Goal: Task Accomplishment & Management: Use online tool/utility

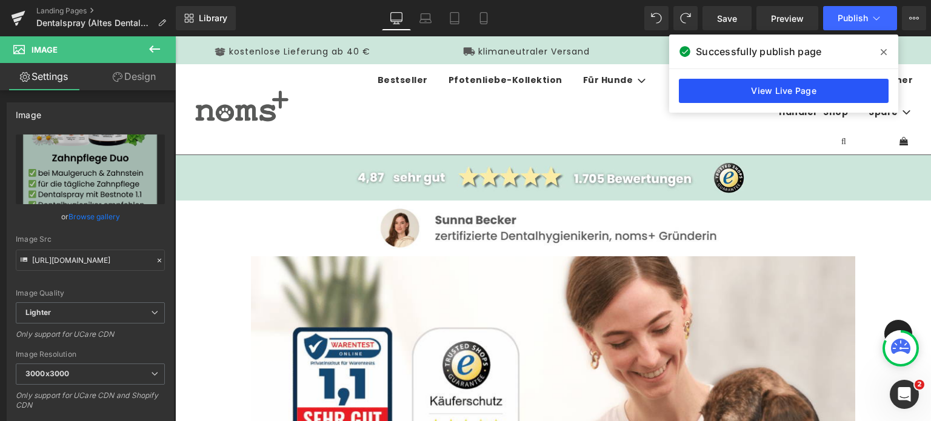
click at [0, 0] on link "View Live Page" at bounding box center [0, 0] width 0 height 0
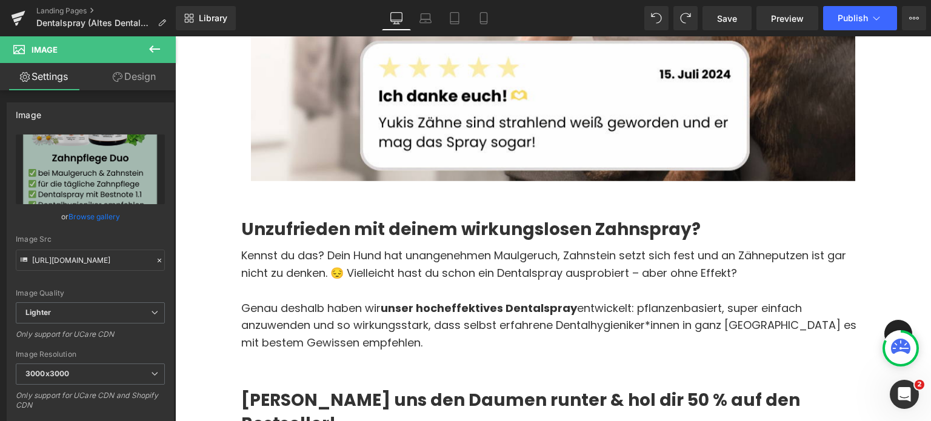
scroll to position [582, 0]
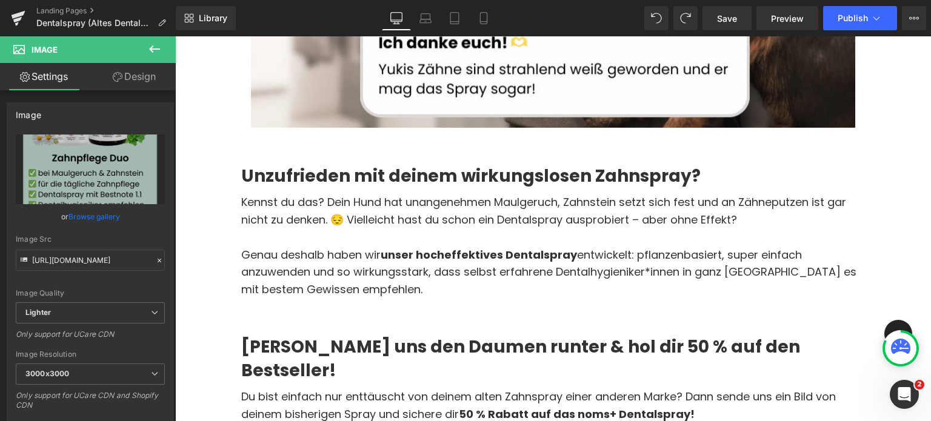
click at [326, 212] on p "Kennst du das? Dein Hund hat unangenehmen Maulgeruch, Zahnstein setzt sich fest…" at bounding box center [553, 211] width 625 height 35
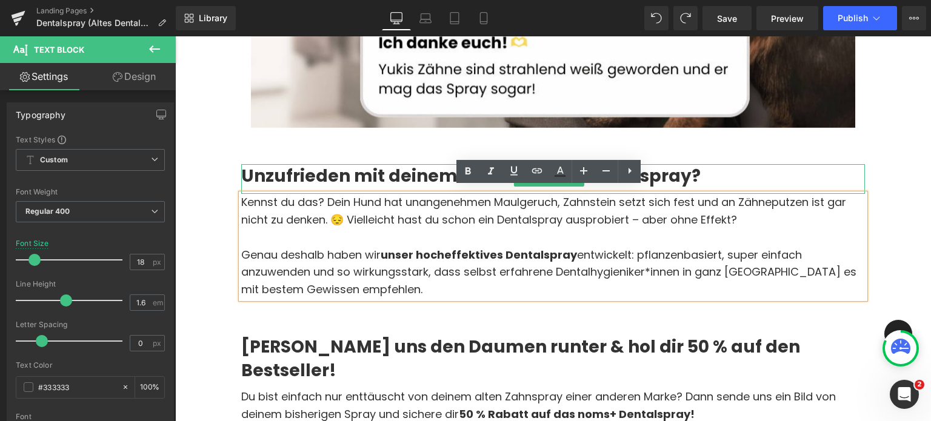
click at [280, 168] on h2 "Unzufrieden mit deinem wirkungslosen Zahnspray?" at bounding box center [553, 176] width 625 height 24
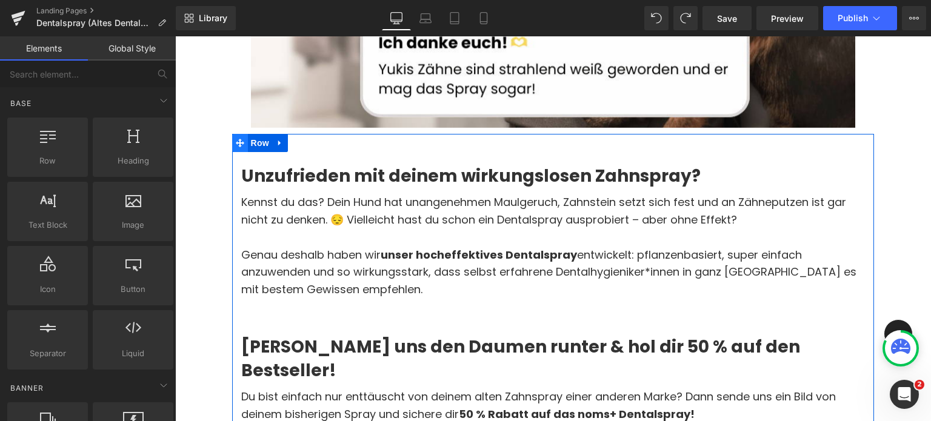
click at [244, 144] on span at bounding box center [240, 143] width 16 height 18
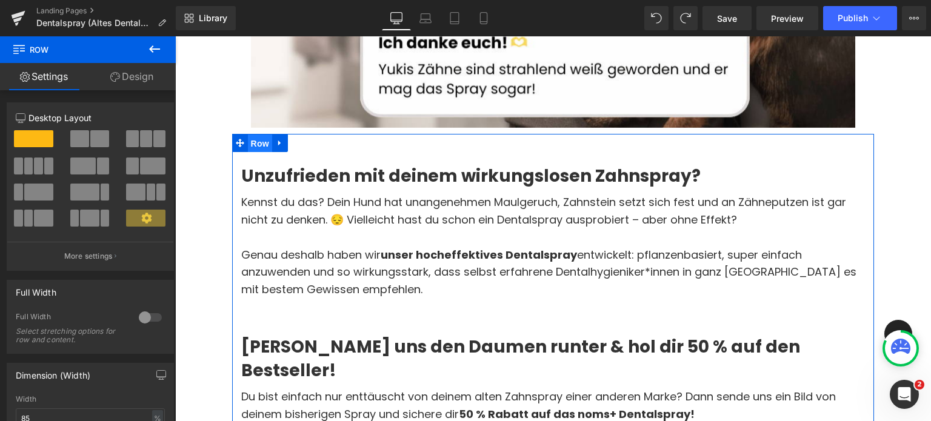
click at [267, 138] on span "Row" at bounding box center [260, 144] width 24 height 18
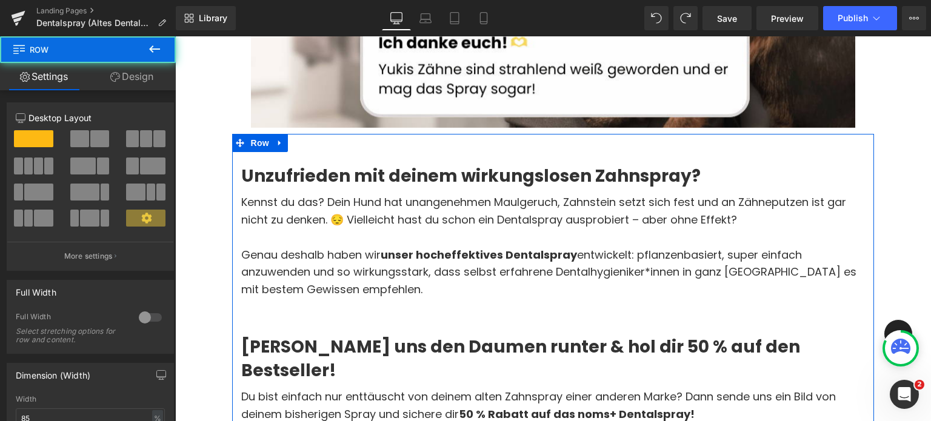
click at [134, 82] on link "Design" at bounding box center [132, 76] width 88 height 27
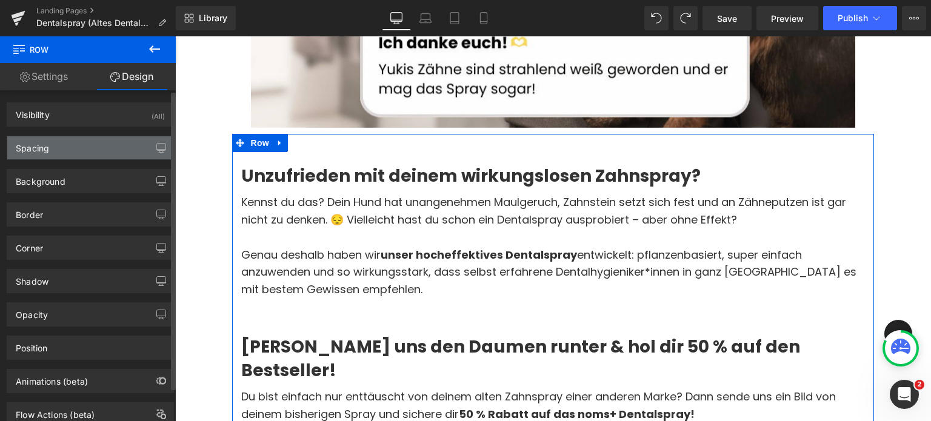
click at [46, 144] on div "Spacing" at bounding box center [32, 144] width 33 height 17
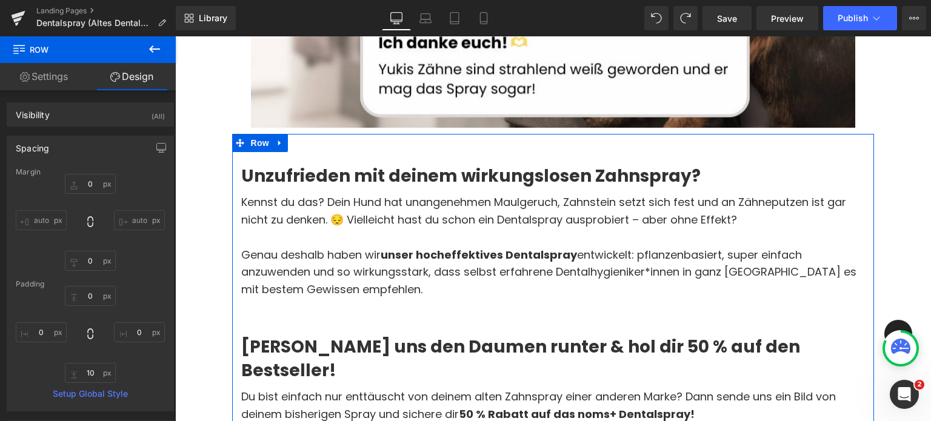
click at [269, 167] on h2 "Unzufrieden mit deinem wirkungslosen Zahnspray?" at bounding box center [553, 176] width 625 height 24
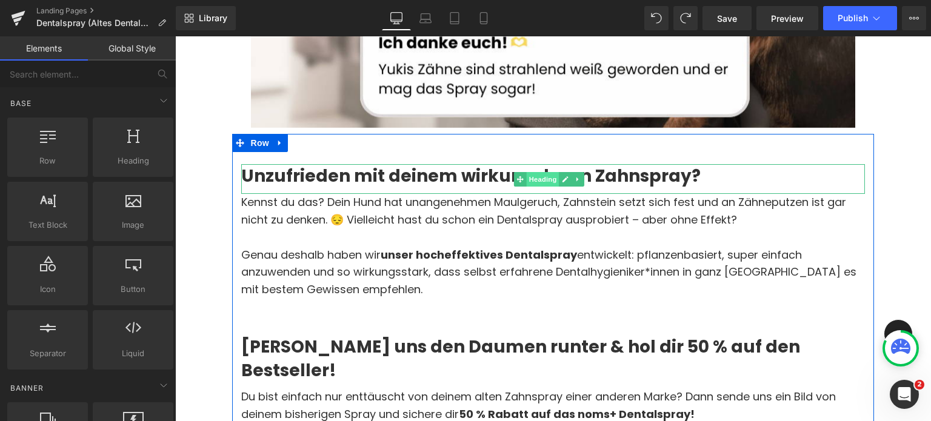
click at [532, 175] on span "Heading" at bounding box center [543, 179] width 33 height 15
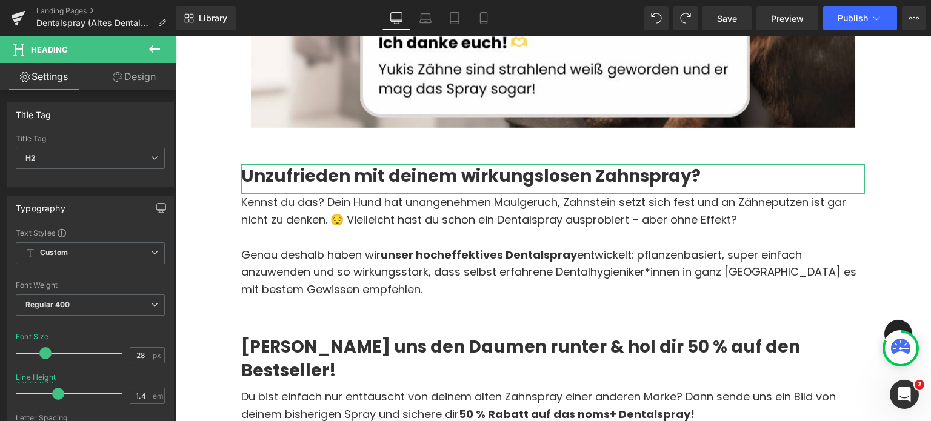
click at [123, 84] on link "Design" at bounding box center [134, 76] width 88 height 27
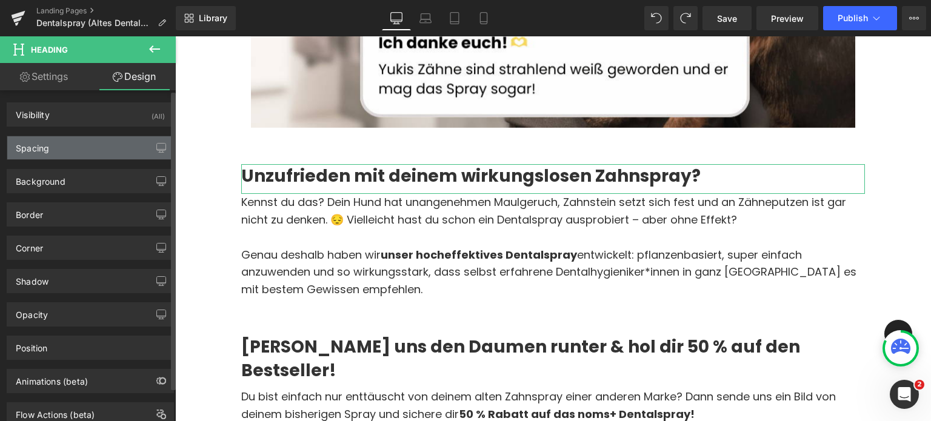
type input "50"
type input "0"
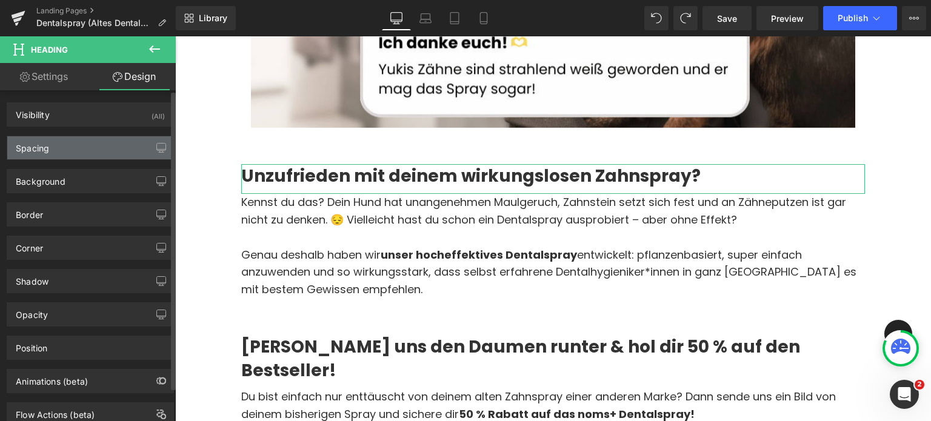
type input "0"
type input "10"
type input "0"
click at [80, 145] on div "Spacing" at bounding box center [90, 147] width 166 height 23
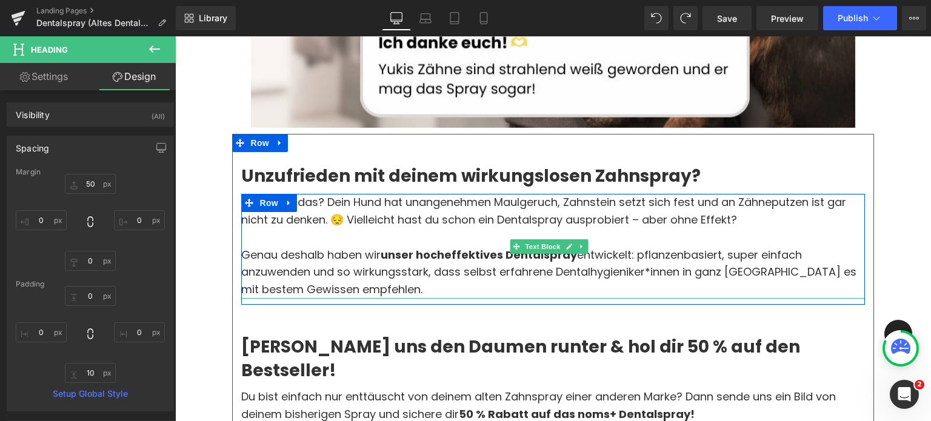
click at [529, 248] on strong "unser hocheffektives Dentalspray" at bounding box center [479, 254] width 196 height 15
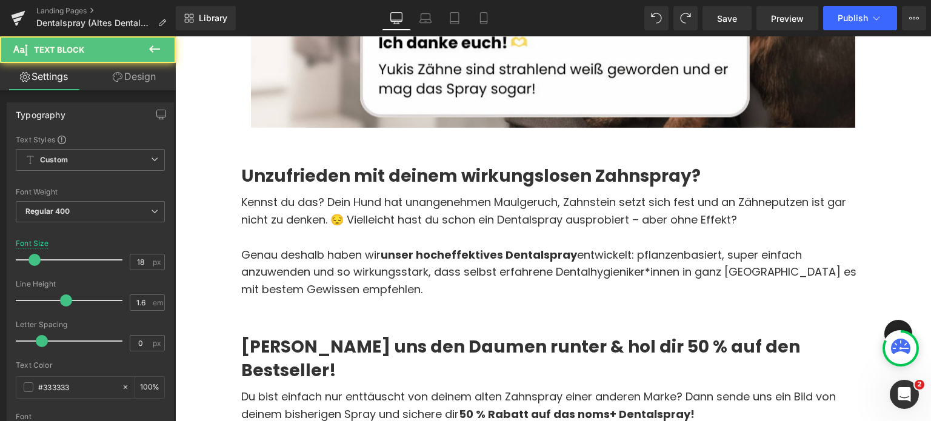
click at [131, 72] on link "Design" at bounding box center [134, 76] width 88 height 27
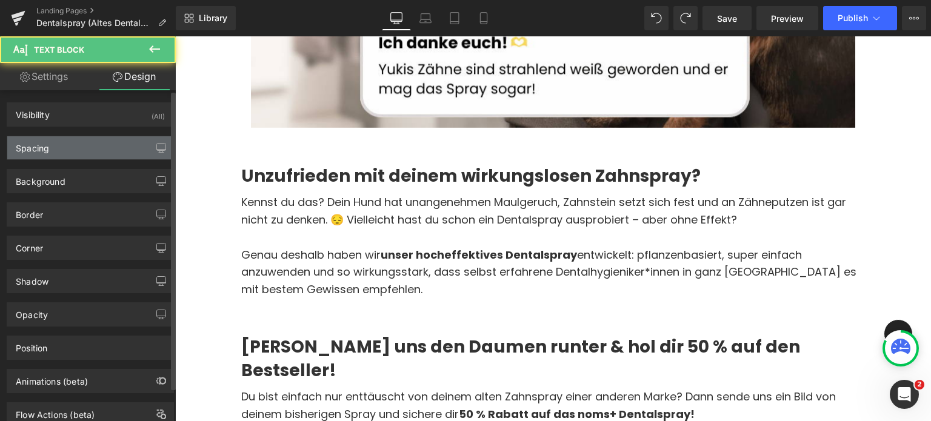
type input "0"
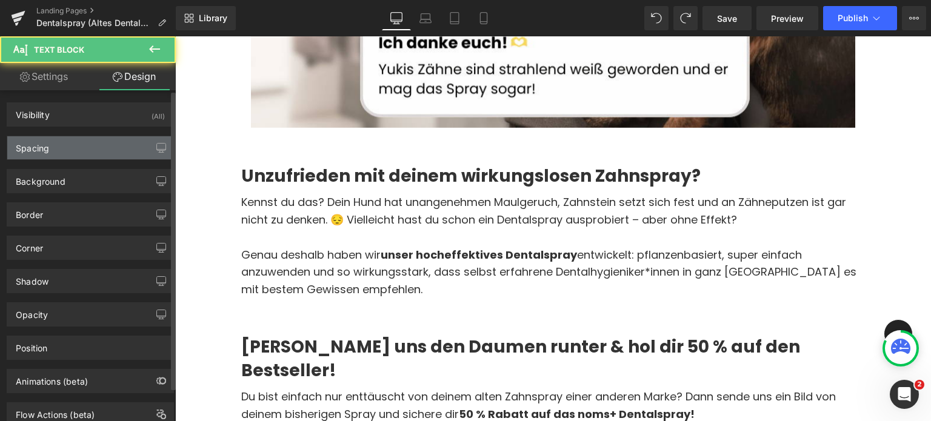
type input "0"
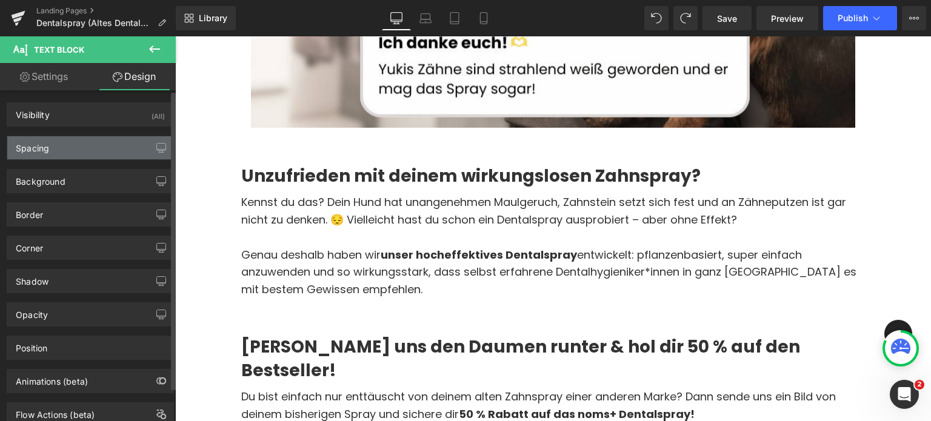
click at [40, 147] on div "Spacing" at bounding box center [32, 144] width 33 height 17
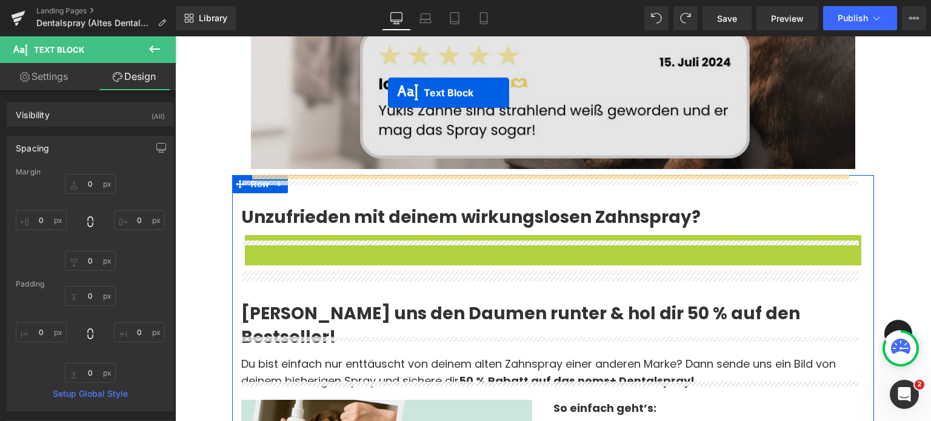
scroll to position [444, 0]
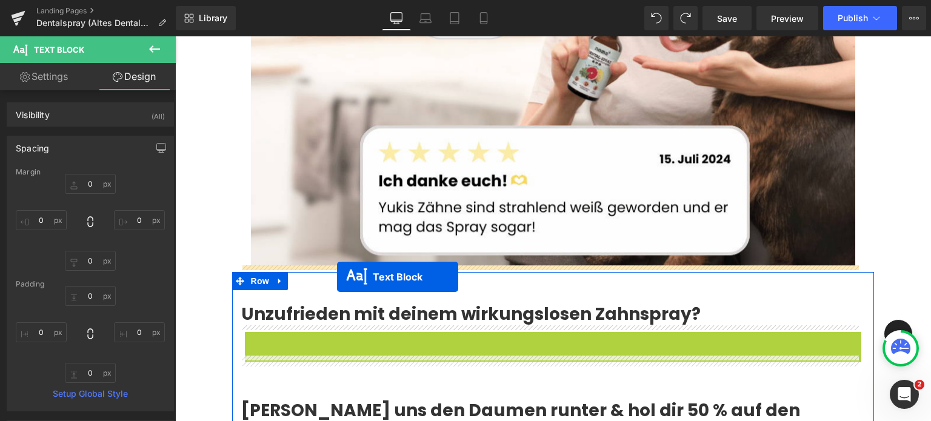
drag, startPoint x: 519, startPoint y: 162, endPoint x: 337, endPoint y: 277, distance: 215.3
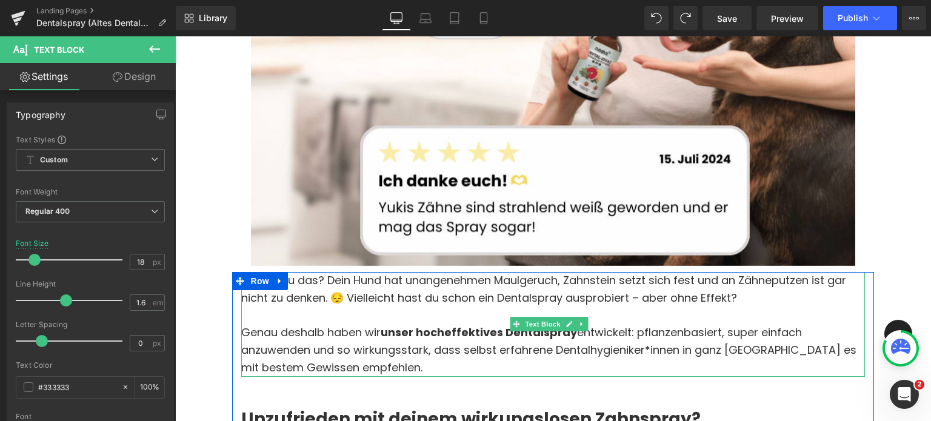
scroll to position [514, 0]
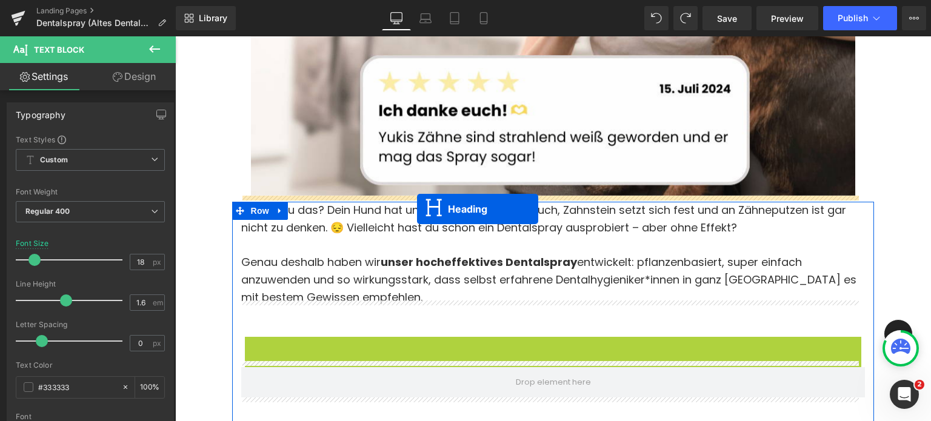
drag, startPoint x: 523, startPoint y: 344, endPoint x: 417, endPoint y: 209, distance: 171.0
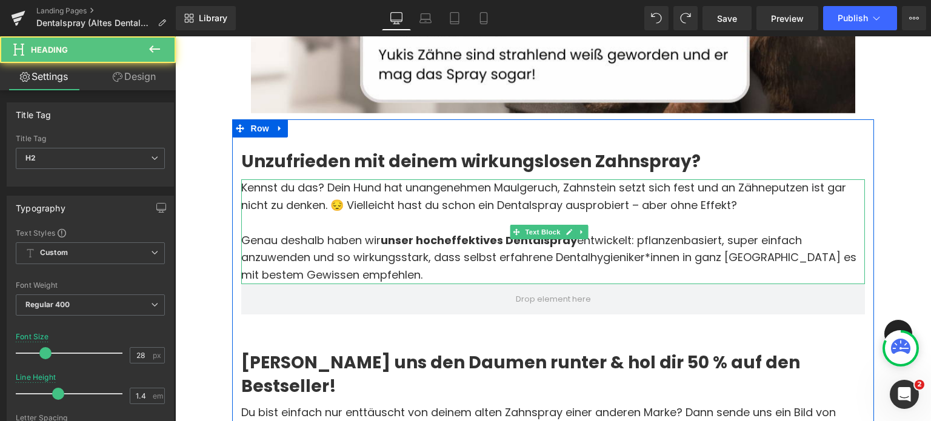
scroll to position [598, 0]
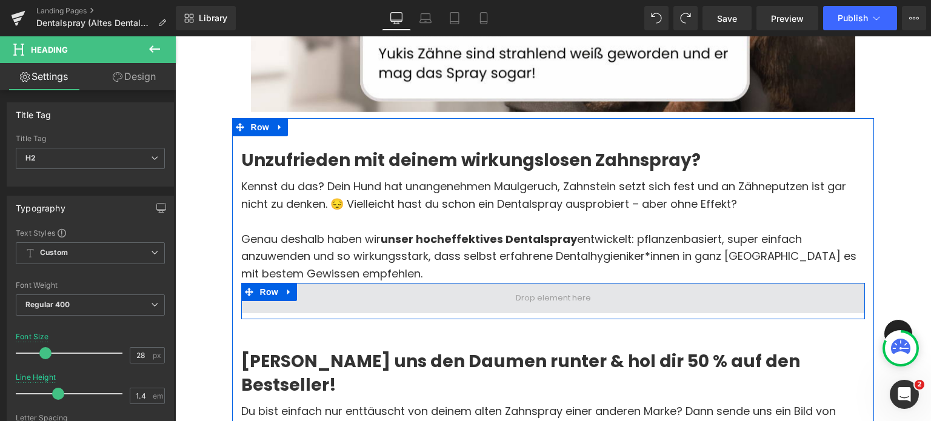
click at [529, 289] on span at bounding box center [554, 298] width 84 height 19
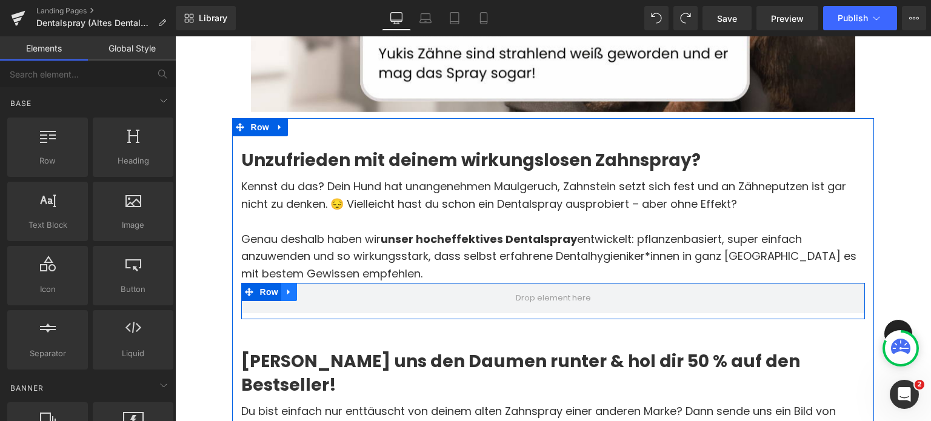
click at [287, 290] on icon at bounding box center [288, 292] width 2 height 5
click at [327, 283] on link at bounding box center [321, 292] width 16 height 18
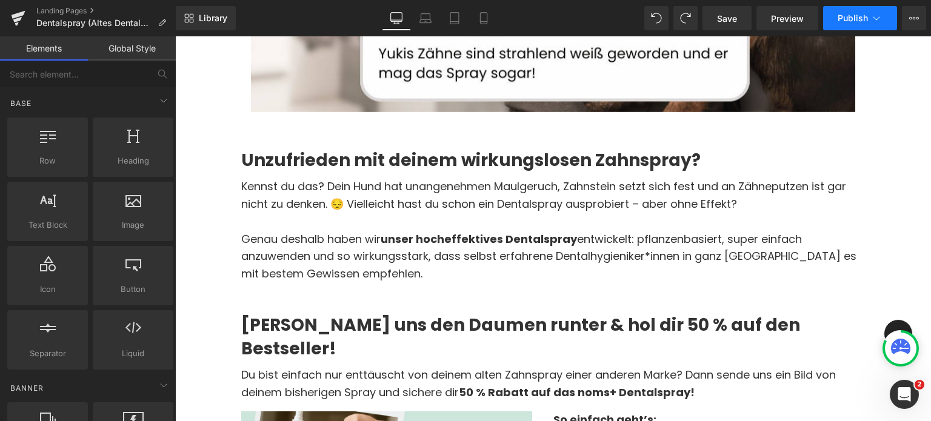
click at [831, 24] on button "Publish" at bounding box center [861, 18] width 74 height 24
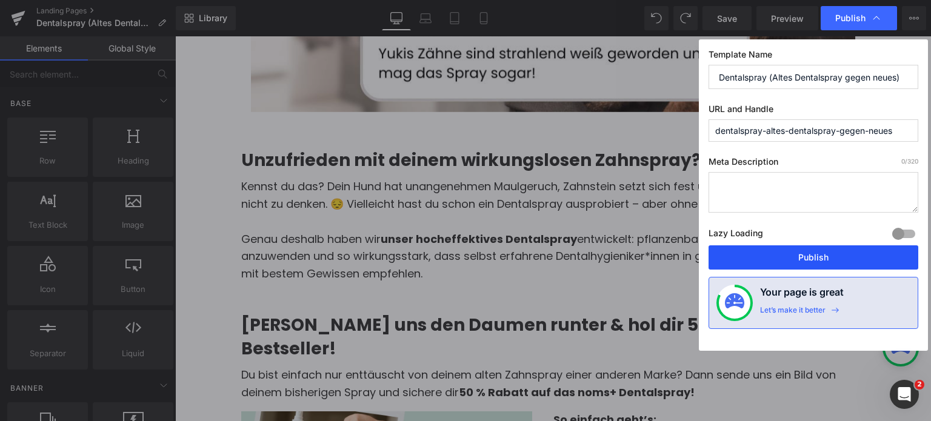
click at [820, 255] on button "Publish" at bounding box center [814, 258] width 210 height 24
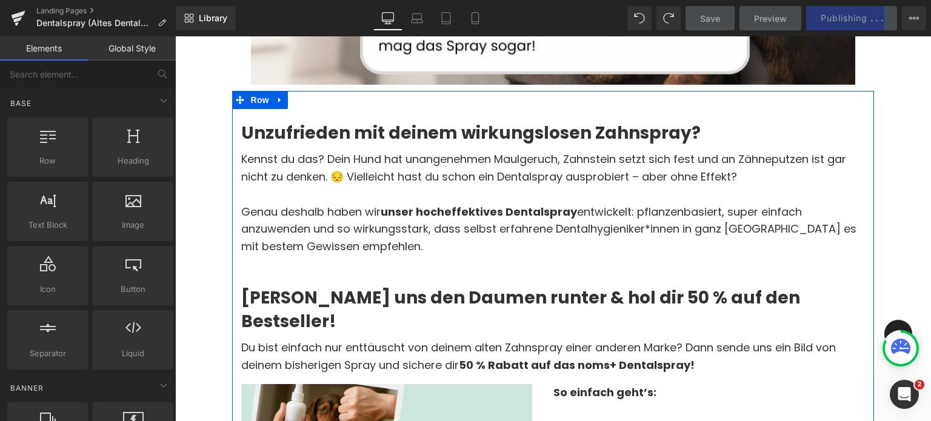
scroll to position [627, 0]
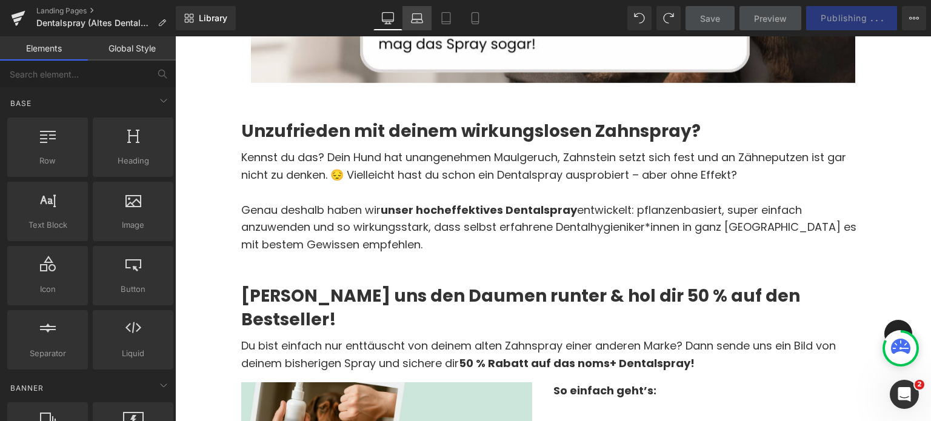
click at [418, 22] on icon at bounding box center [417, 21] width 12 height 4
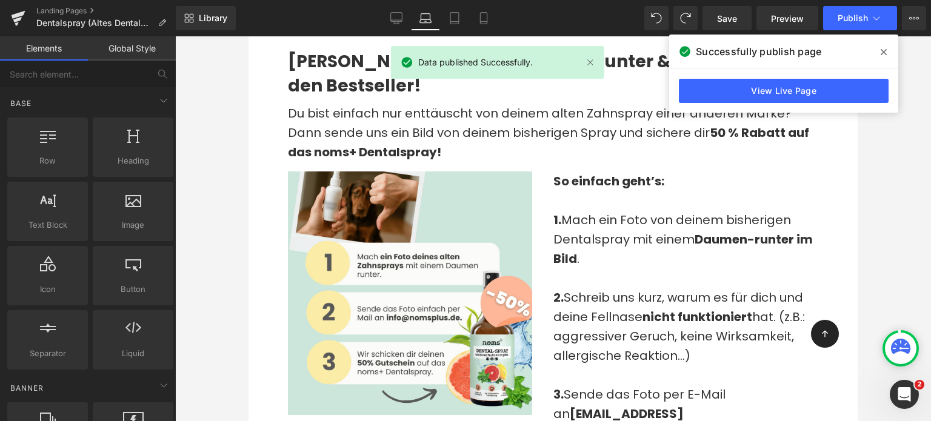
scroll to position [947, 0]
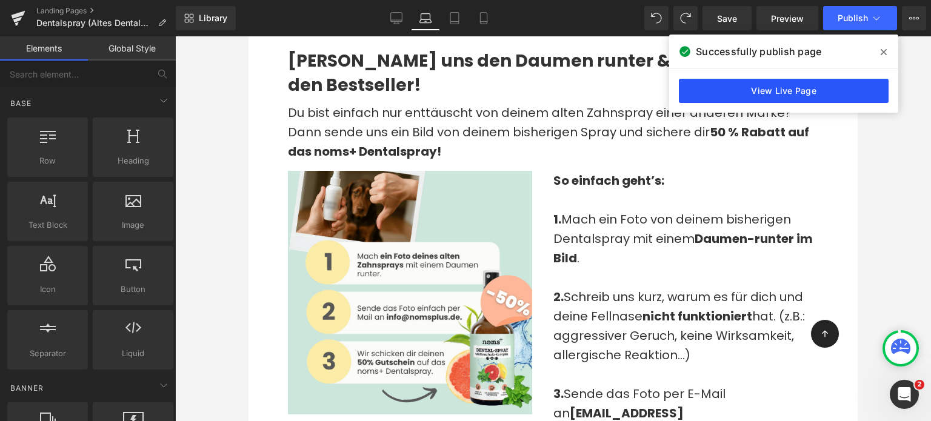
click at [757, 87] on link "View Live Page" at bounding box center [784, 91] width 210 height 24
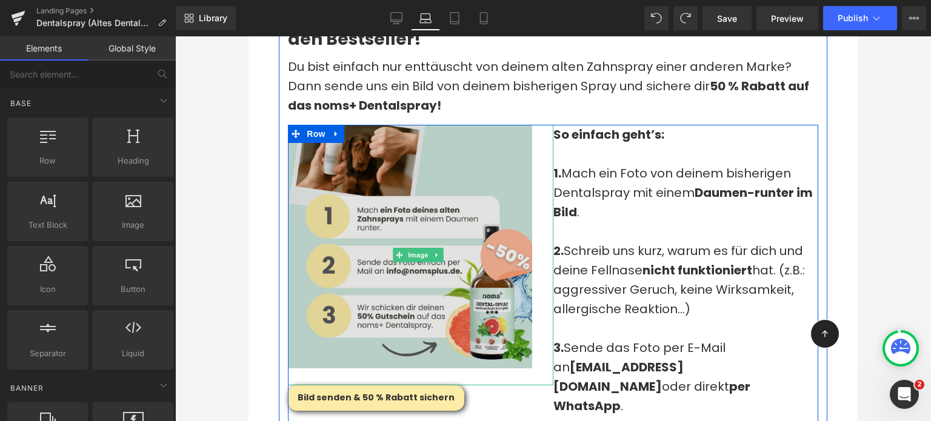
scroll to position [990, 0]
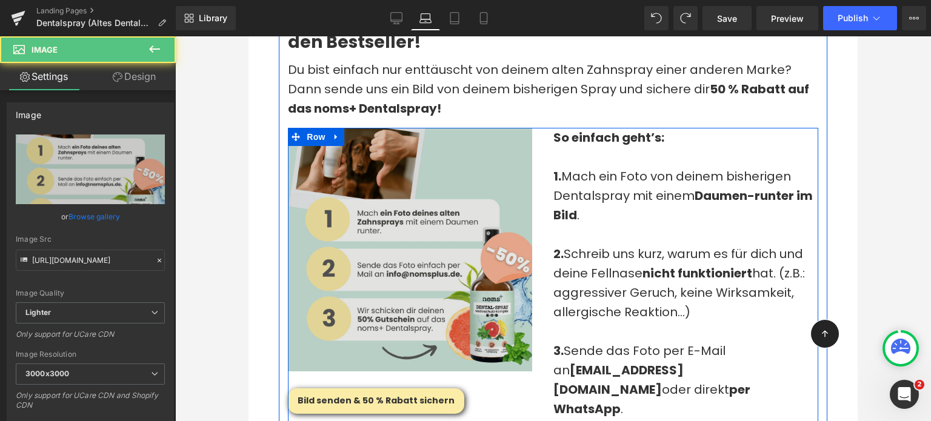
click at [390, 229] on img at bounding box center [420, 258] width 265 height 261
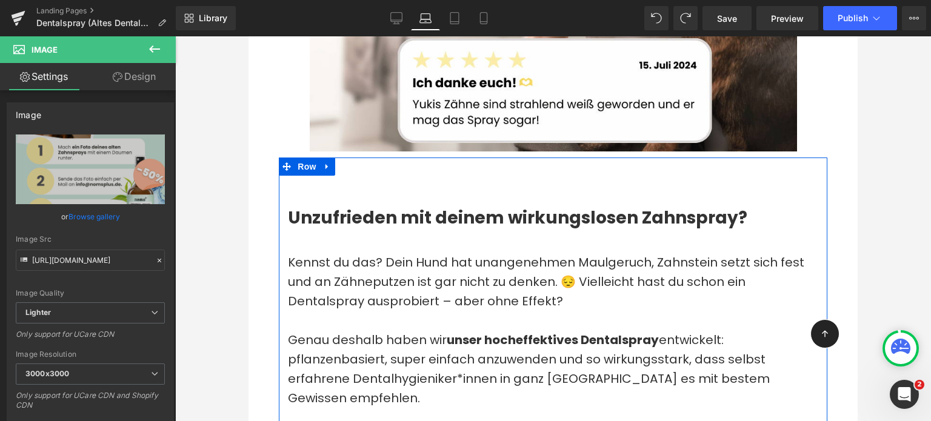
scroll to position [554, 0]
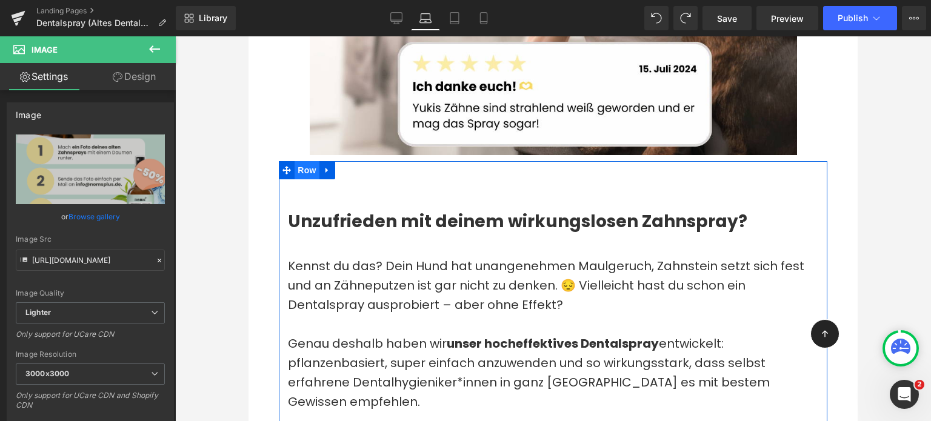
click at [309, 179] on span "Row" at bounding box center [307, 170] width 24 height 18
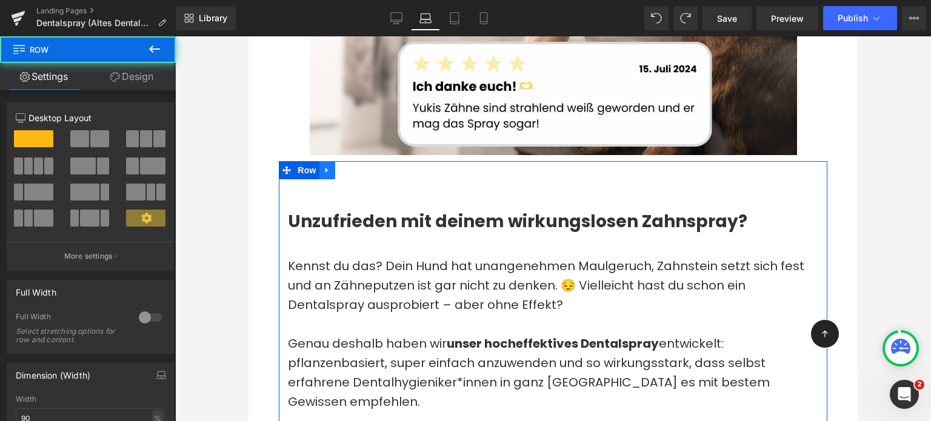
click at [321, 179] on link at bounding box center [328, 170] width 16 height 18
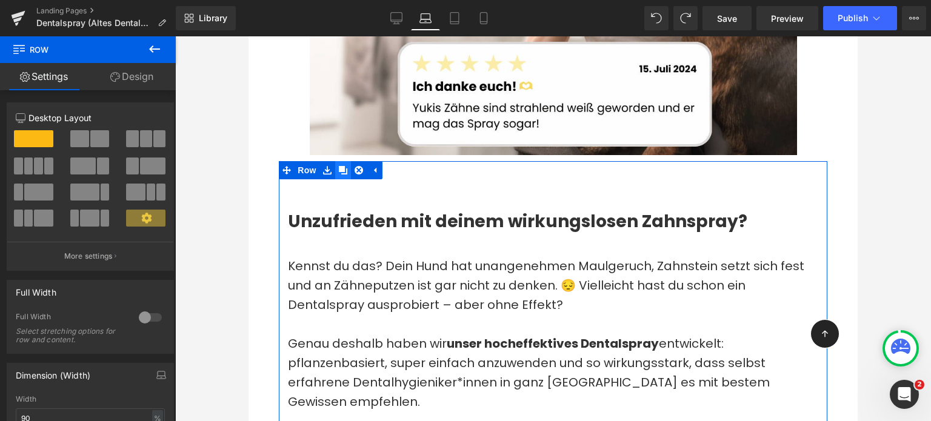
click at [340, 175] on icon at bounding box center [343, 170] width 8 height 8
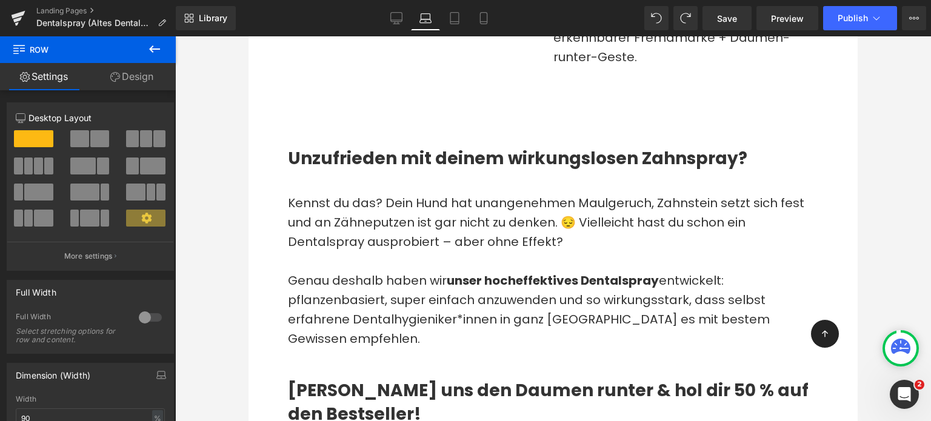
scroll to position [1385, 0]
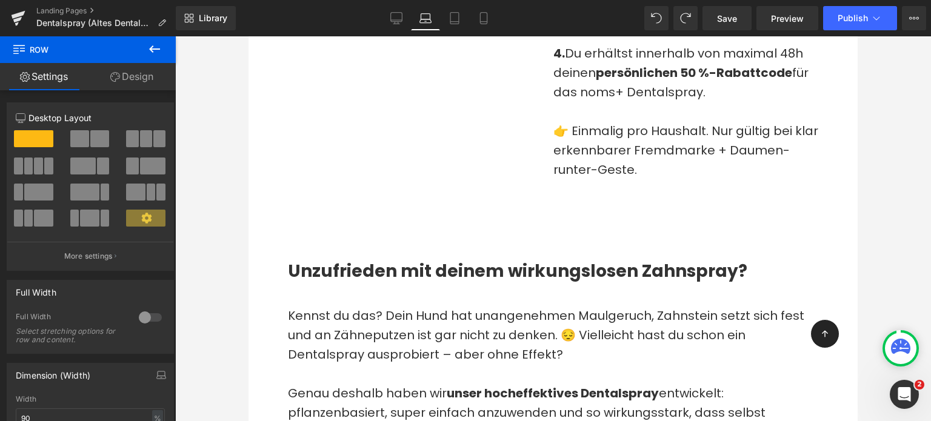
click at [356, 319] on p "Kennst du das? Dein Hund hat unangenehmen Maulgeruch, Zahnstein setzt sich fest…" at bounding box center [553, 335] width 531 height 58
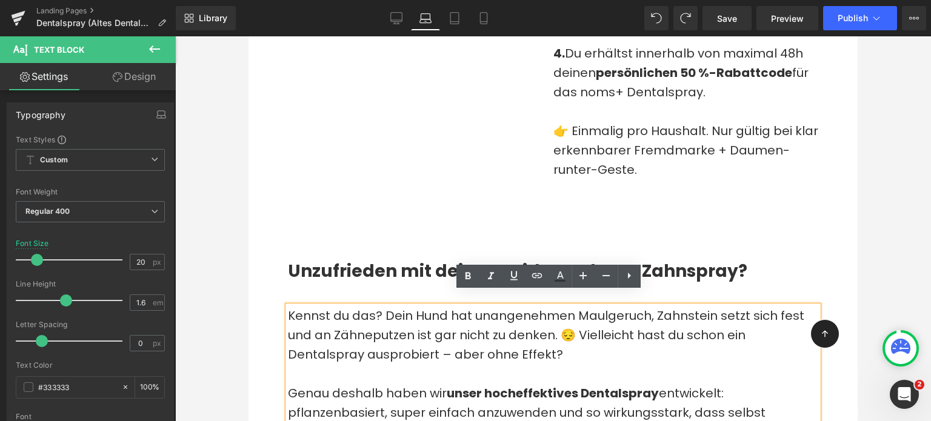
click at [218, 287] on div at bounding box center [553, 228] width 756 height 385
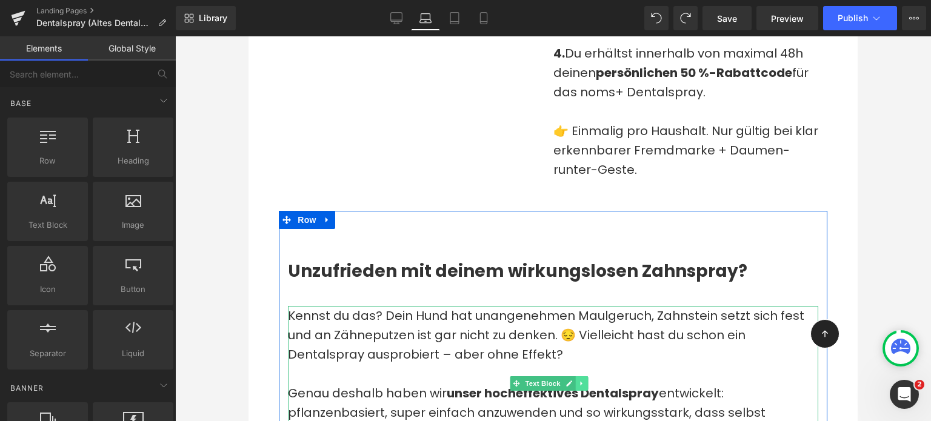
click at [577, 377] on link at bounding box center [581, 384] width 13 height 15
click at [589, 380] on icon at bounding box center [588, 383] width 7 height 7
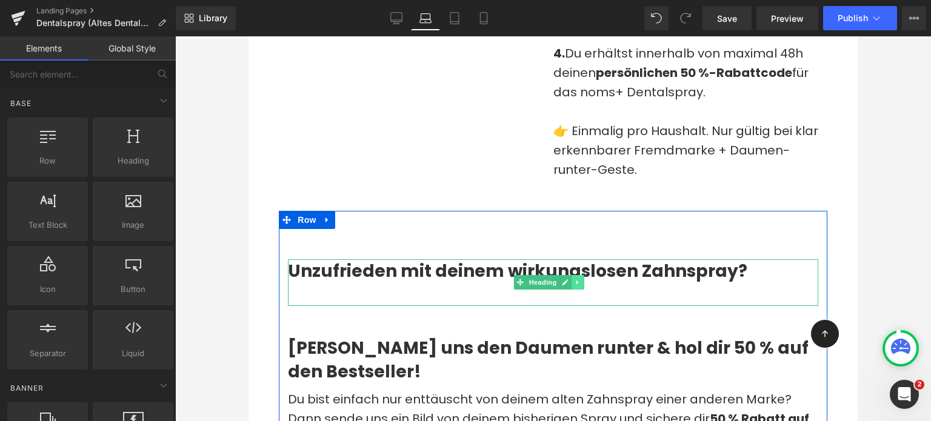
click at [575, 279] on icon at bounding box center [578, 282] width 7 height 7
click at [581, 280] on icon at bounding box center [584, 283] width 7 height 7
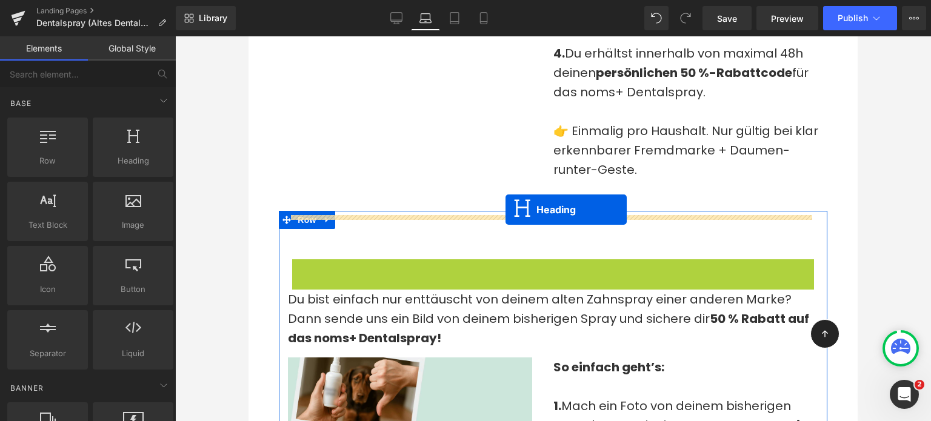
drag, startPoint x: 517, startPoint y: 270, endPoint x: 506, endPoint y: 210, distance: 61.0
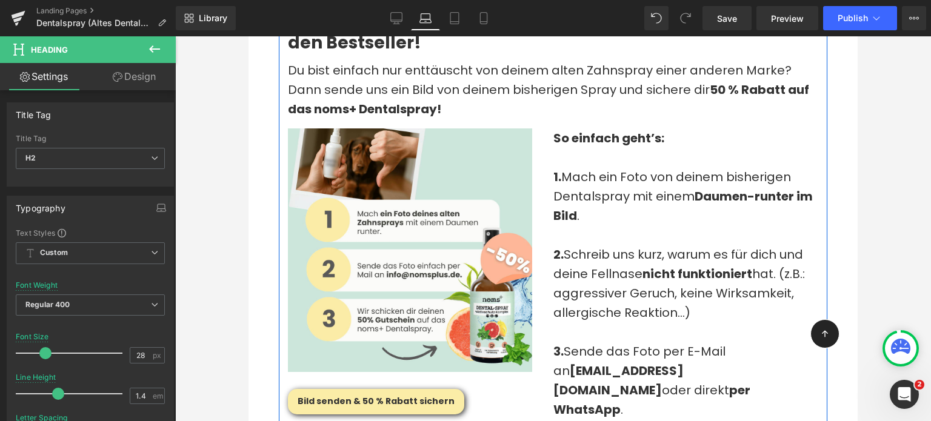
scroll to position [1506, 0]
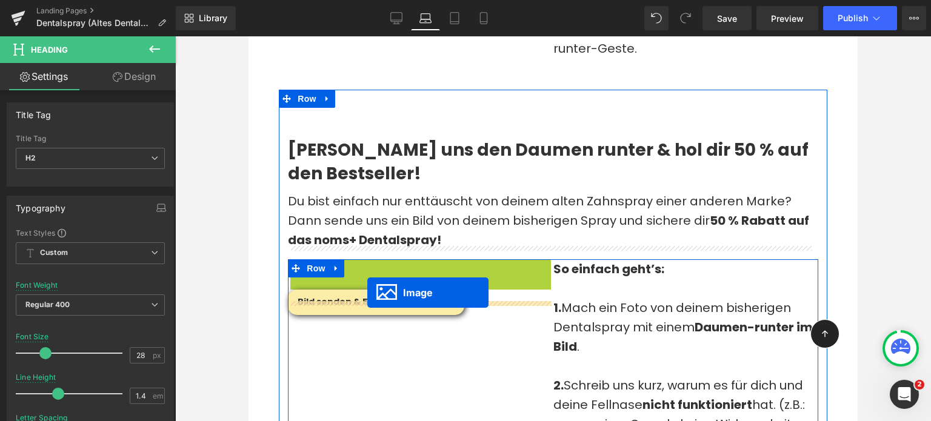
drag, startPoint x: 401, startPoint y: 371, endPoint x: 362, endPoint y: 315, distance: 68.0
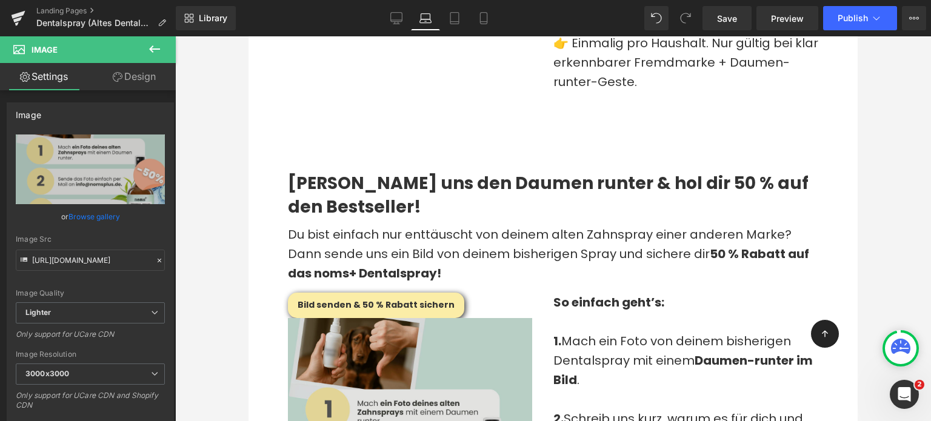
scroll to position [1472, 0]
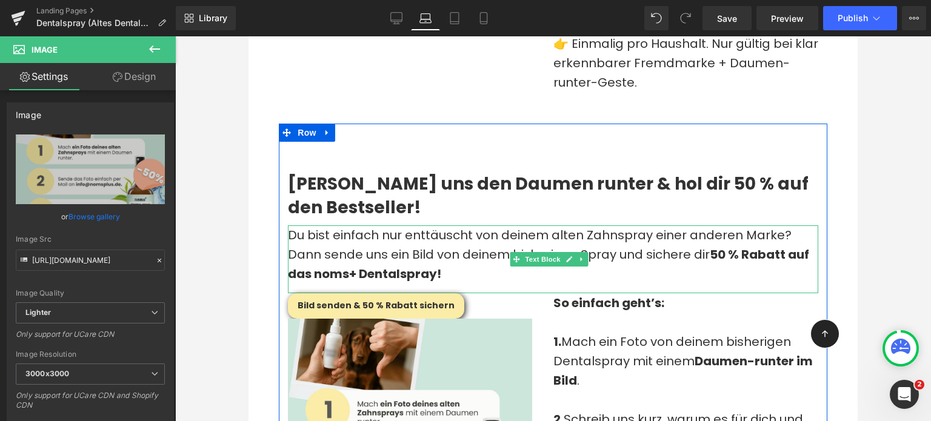
click at [486, 260] on p "Du bist einfach nur enttäuscht von deinem alten Zahnspray einer anderen Marke? …" at bounding box center [553, 255] width 531 height 58
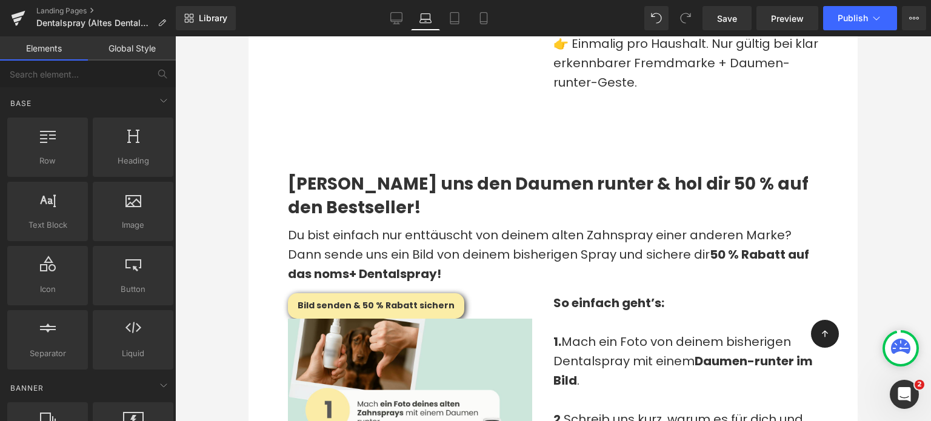
drag, startPoint x: 239, startPoint y: 162, endPoint x: 0, endPoint y: 121, distance: 242.4
click at [239, 162] on div at bounding box center [553, 228] width 756 height 385
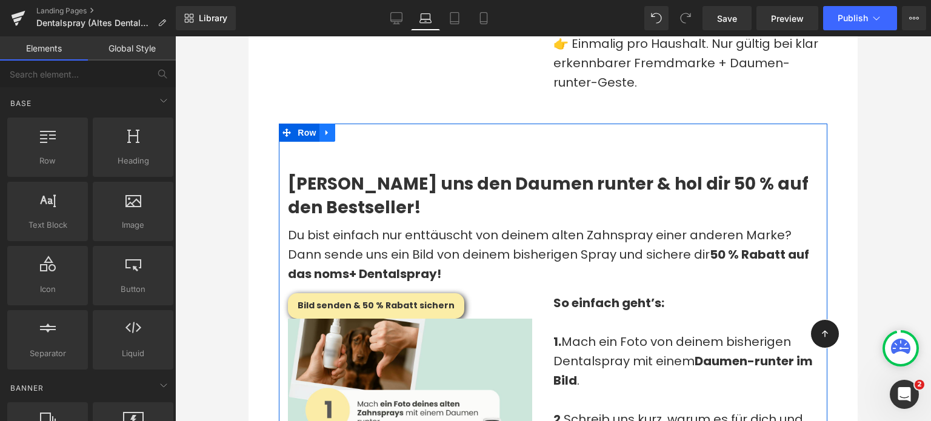
click at [321, 124] on link at bounding box center [328, 133] width 16 height 18
click at [343, 129] on icon at bounding box center [343, 133] width 8 height 8
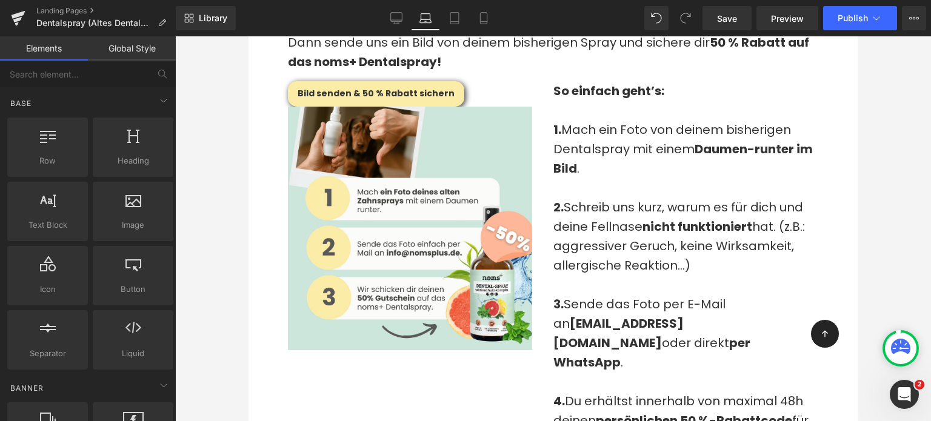
click at [616, 213] on span "2. Schreib uns kurz, warum es für dich und deine Fellnase nicht funktioniert ha…" at bounding box center [680, 236] width 252 height 75
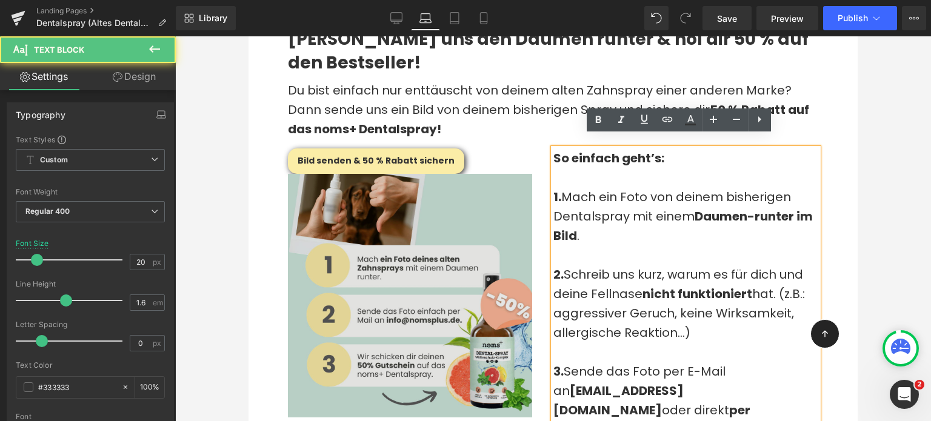
scroll to position [1617, 0]
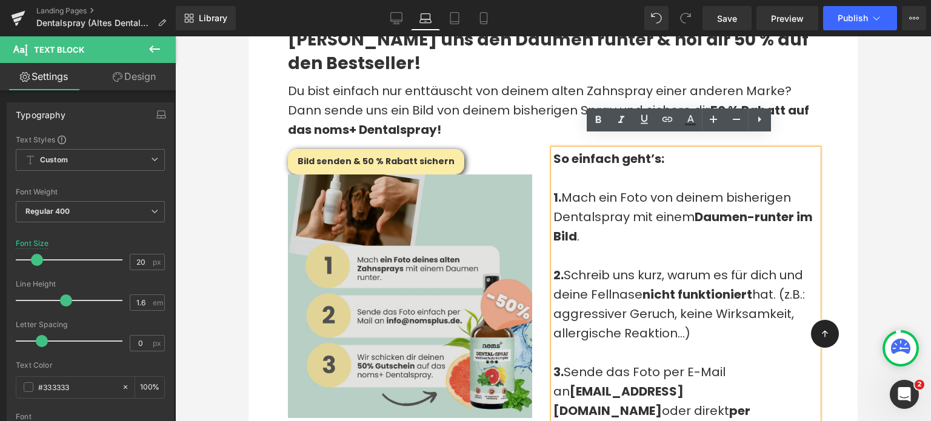
click at [436, 232] on img at bounding box center [420, 305] width 265 height 261
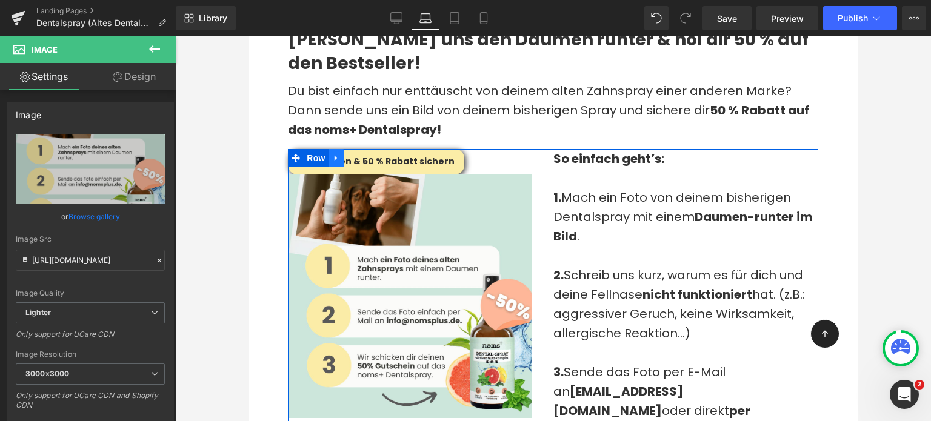
click at [332, 154] on icon at bounding box center [336, 158] width 8 height 9
click at [355, 154] on icon at bounding box center [352, 158] width 8 height 8
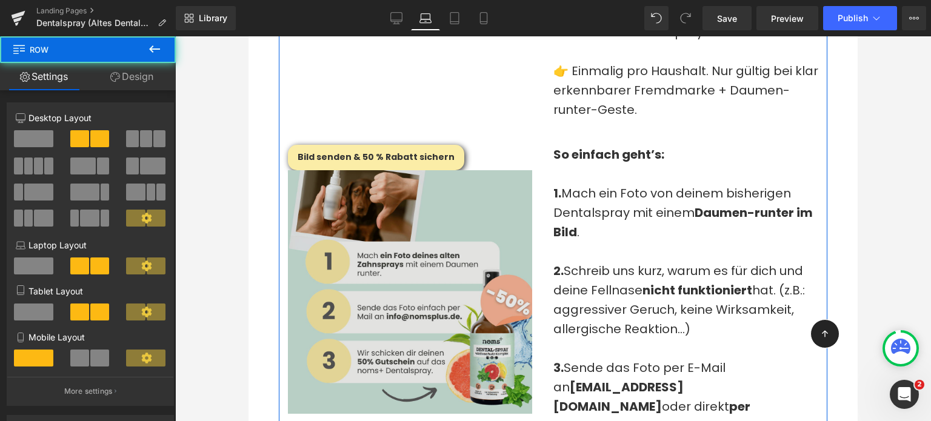
scroll to position [2120, 0]
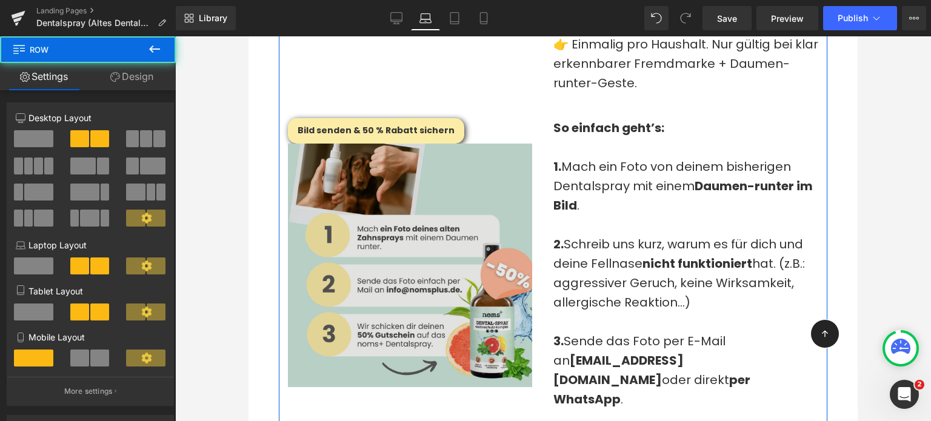
click at [355, 146] on div "[PERSON_NAME] uns den Daumen runter & hol dir 50 % auf den Bestseller! Heading …" at bounding box center [553, 42] width 549 height 1095
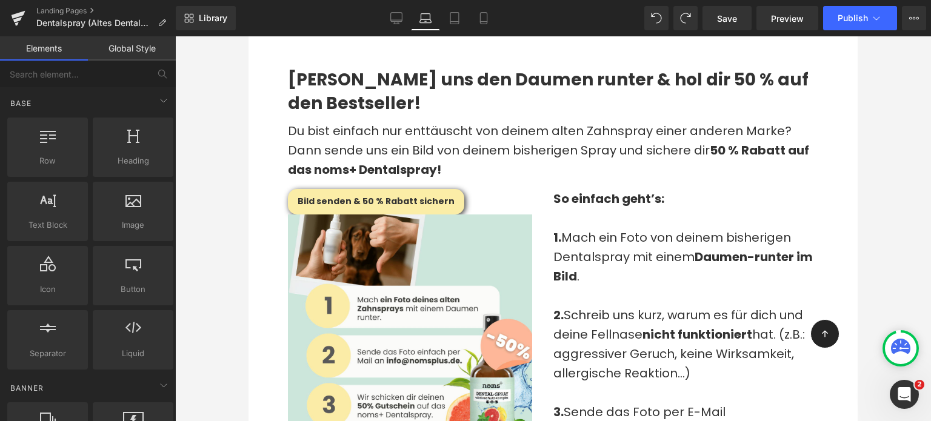
scroll to position [1588, 0]
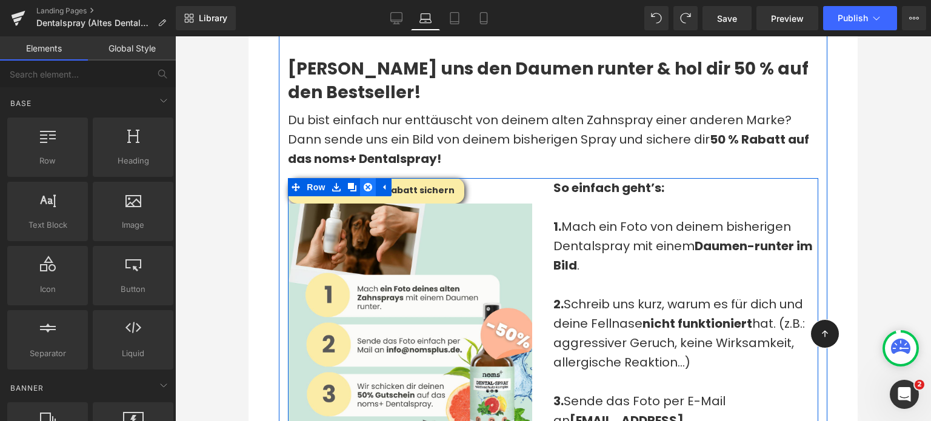
click at [371, 183] on icon at bounding box center [368, 187] width 8 height 8
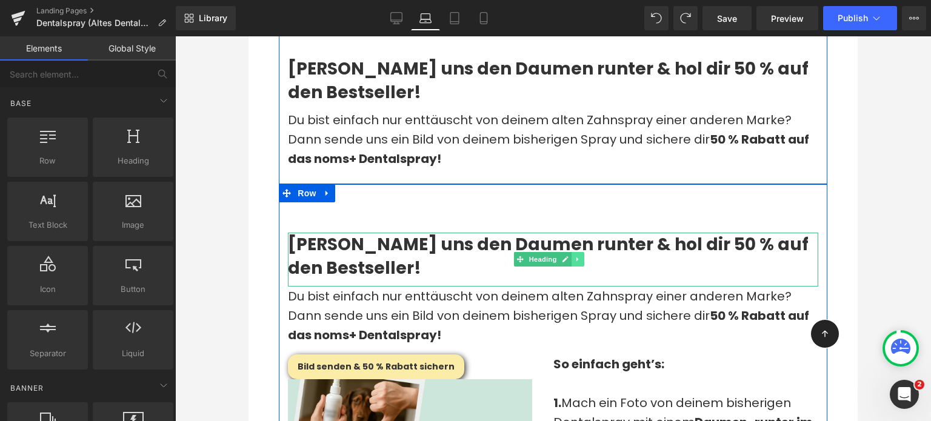
click at [577, 258] on icon at bounding box center [578, 260] width 2 height 4
click at [586, 257] on icon at bounding box center [584, 260] width 7 height 7
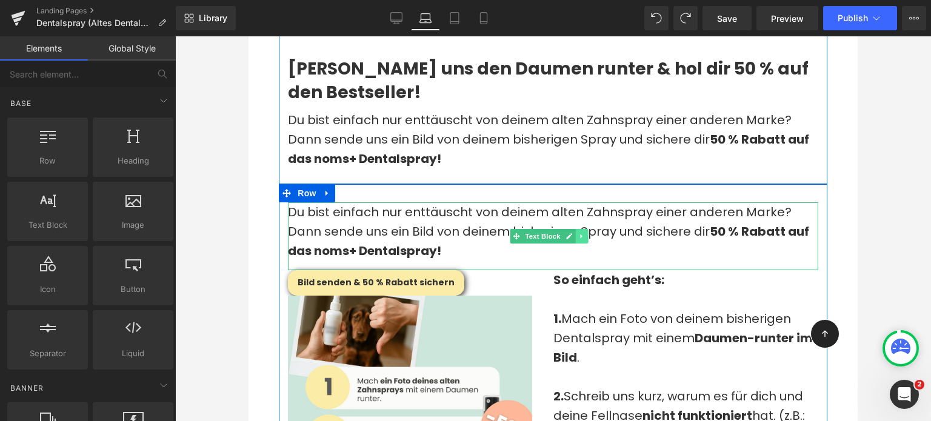
click at [579, 233] on icon at bounding box center [582, 236] width 7 height 7
click at [588, 233] on icon at bounding box center [588, 236] width 7 height 7
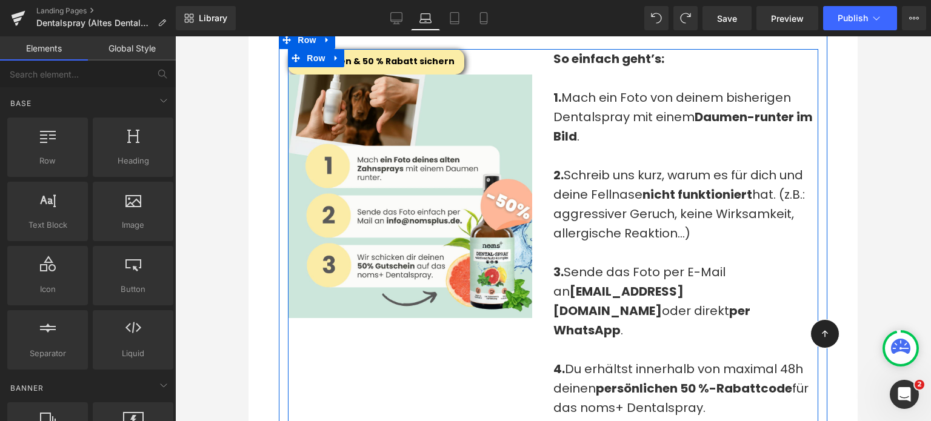
scroll to position [1665, 0]
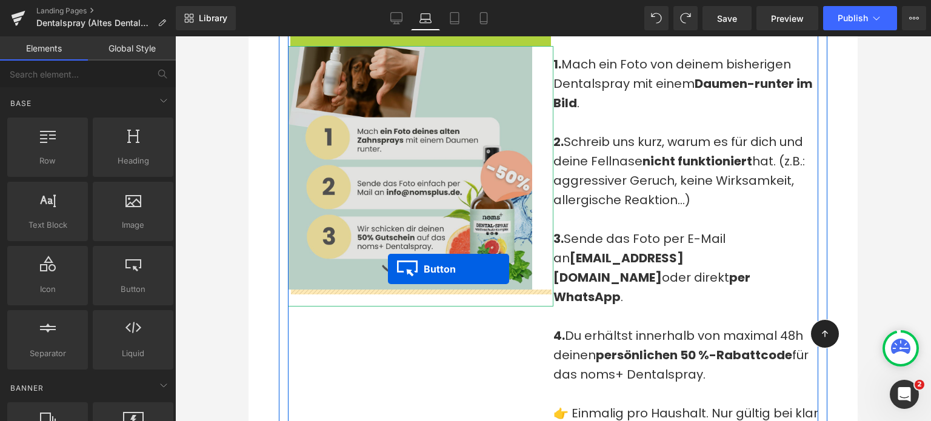
drag, startPoint x: 352, startPoint y: 125, endPoint x: 388, endPoint y: 271, distance: 150.6
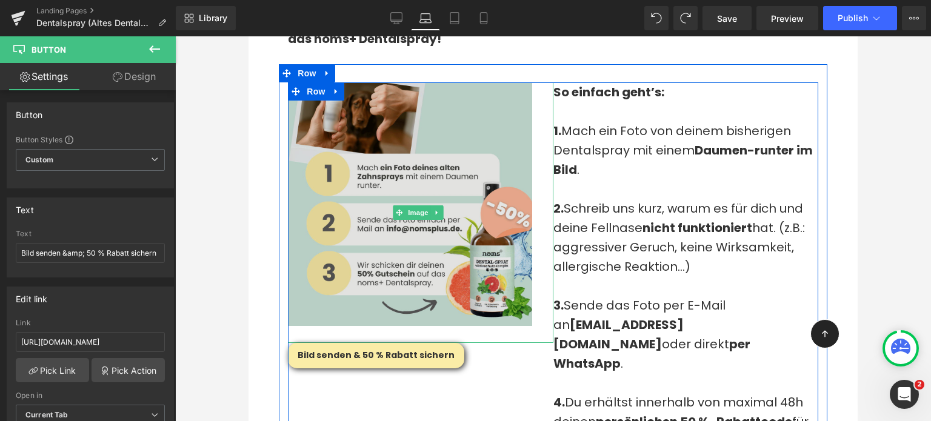
scroll to position [1744, 0]
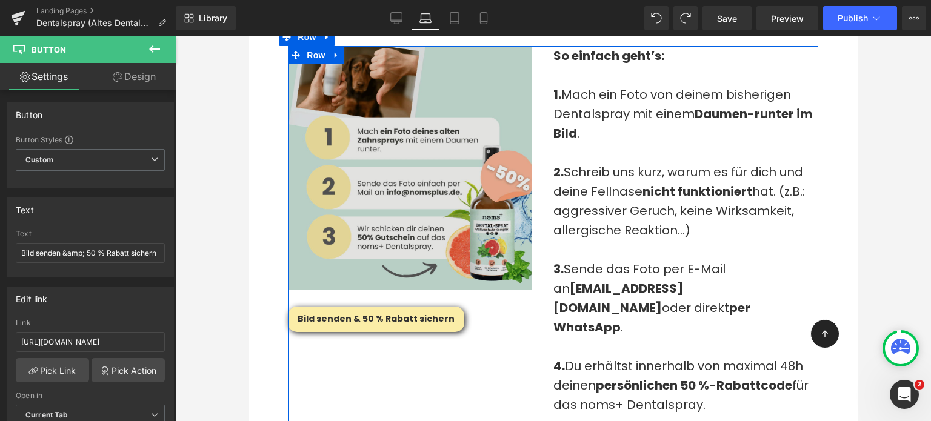
click at [417, 190] on img at bounding box center [420, 176] width 265 height 261
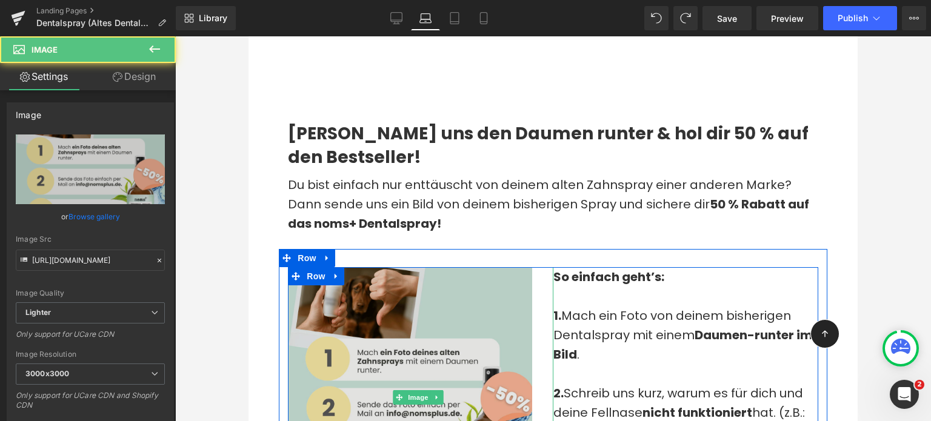
scroll to position [1522, 0]
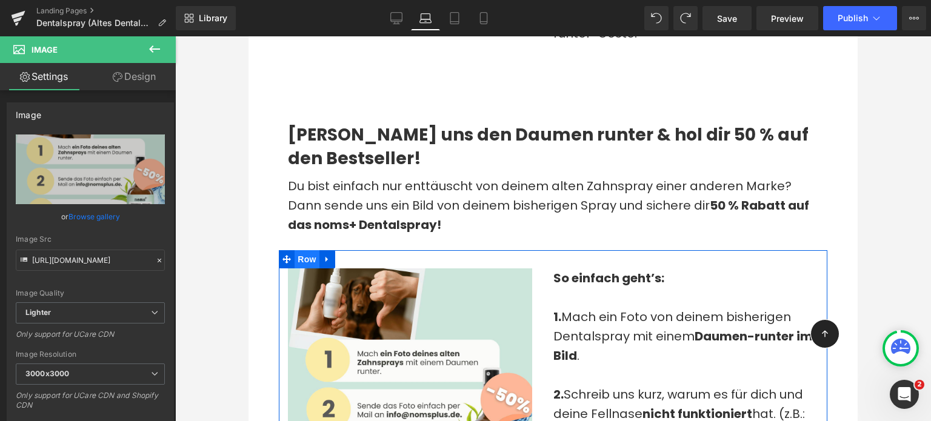
click at [302, 250] on span "Row" at bounding box center [307, 259] width 24 height 18
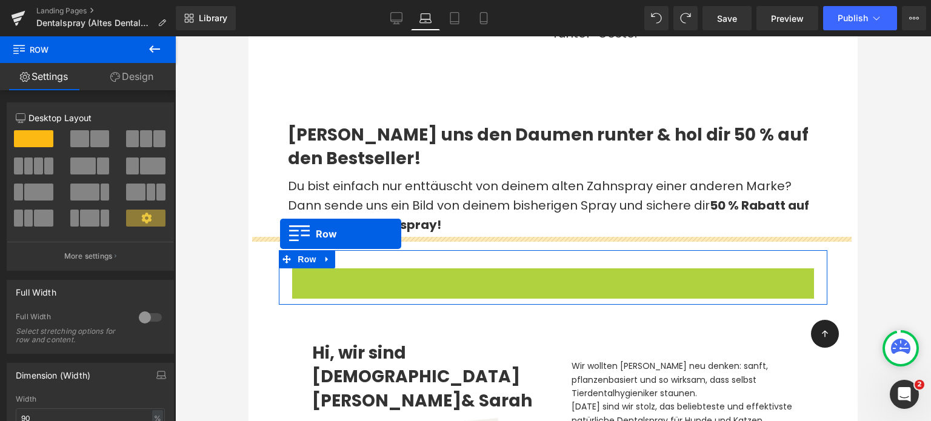
drag, startPoint x: 301, startPoint y: 266, endPoint x: 280, endPoint y: 235, distance: 37.7
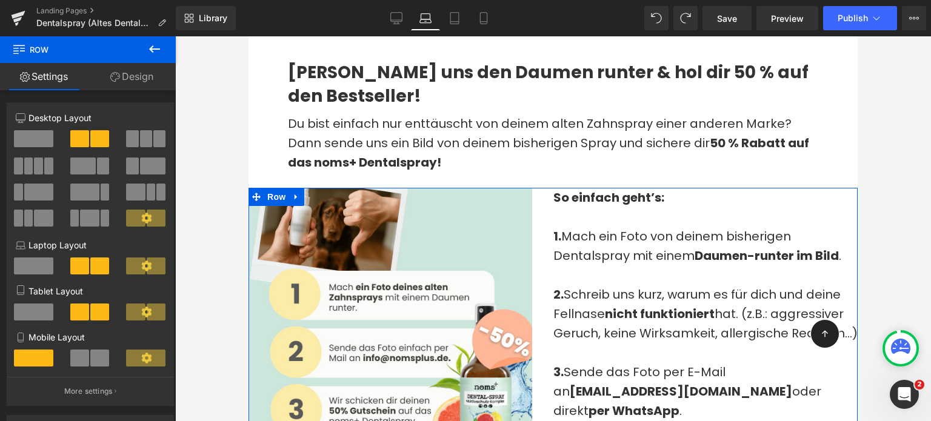
scroll to position [1585, 0]
click at [279, 187] on span "Row" at bounding box center [276, 196] width 24 height 18
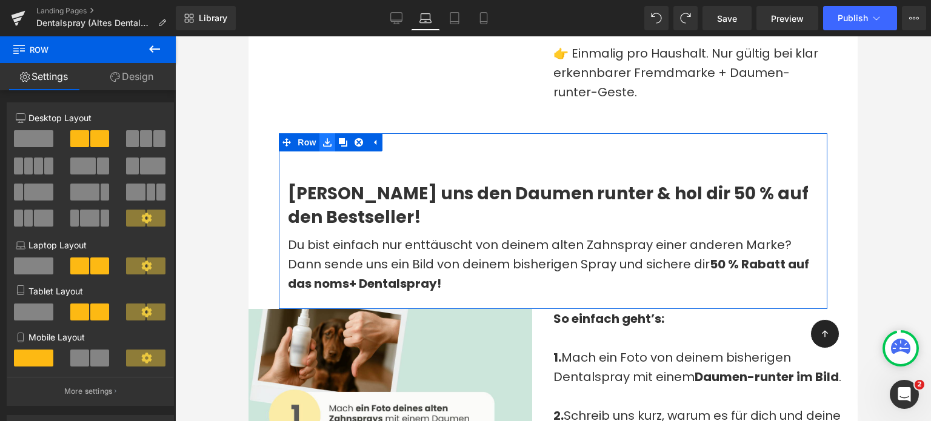
scroll to position [1394, 0]
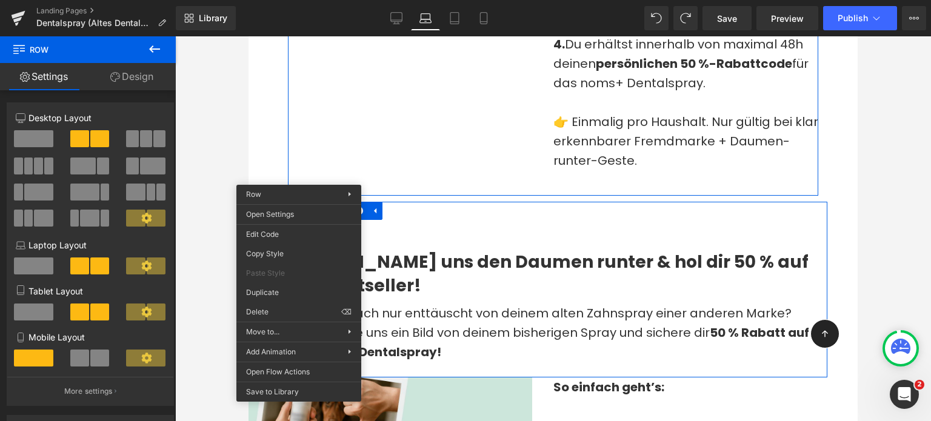
click at [438, 221] on div "[PERSON_NAME] uns den Daumen runter & hol dir 50 % auf den Bestseller! Heading …" at bounding box center [553, 296] width 549 height 152
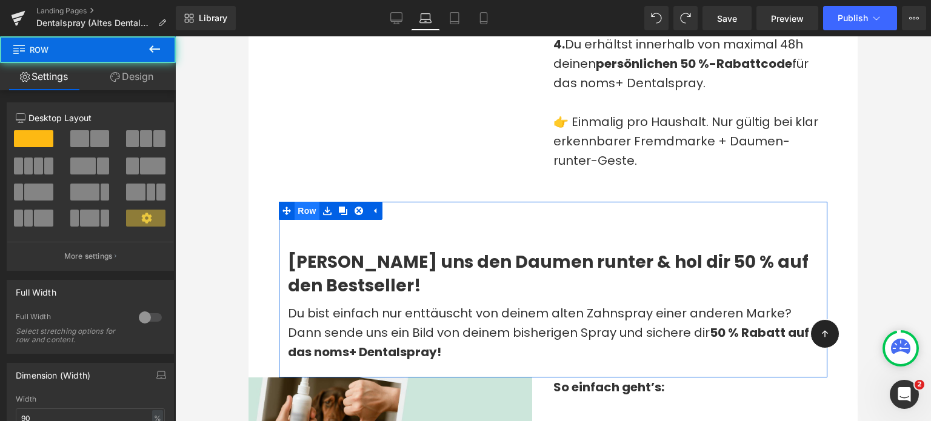
click at [310, 202] on span "Row" at bounding box center [307, 211] width 24 height 18
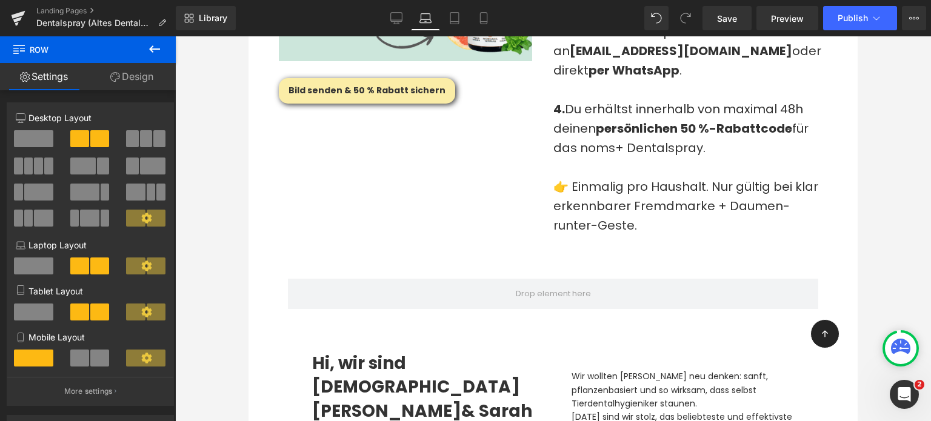
scroll to position [1982, 0]
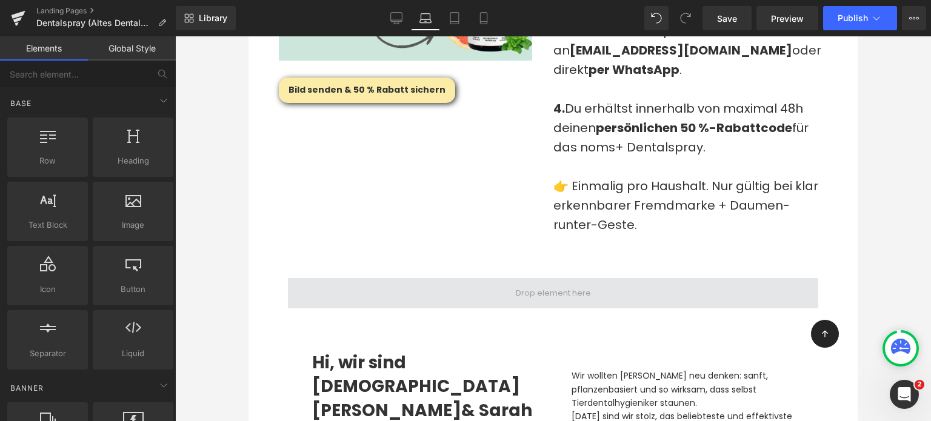
click at [555, 284] on span at bounding box center [554, 293] width 84 height 19
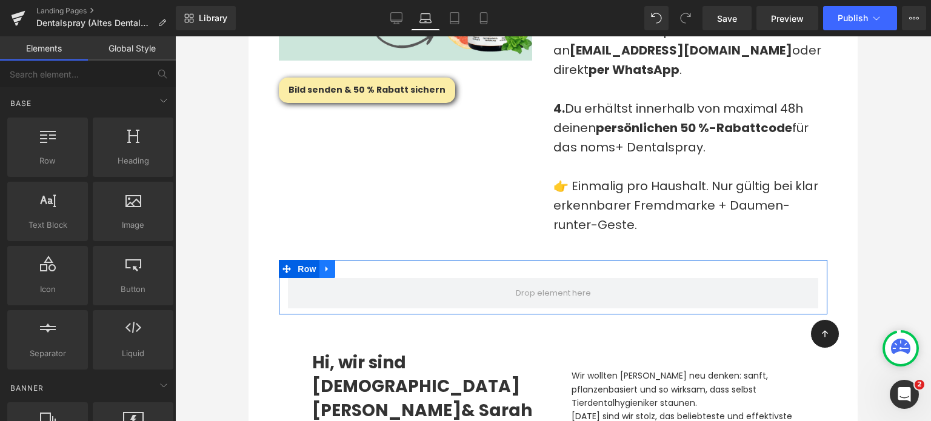
click at [325, 265] on icon at bounding box center [327, 269] width 8 height 9
click at [355, 265] on icon at bounding box center [359, 269] width 8 height 9
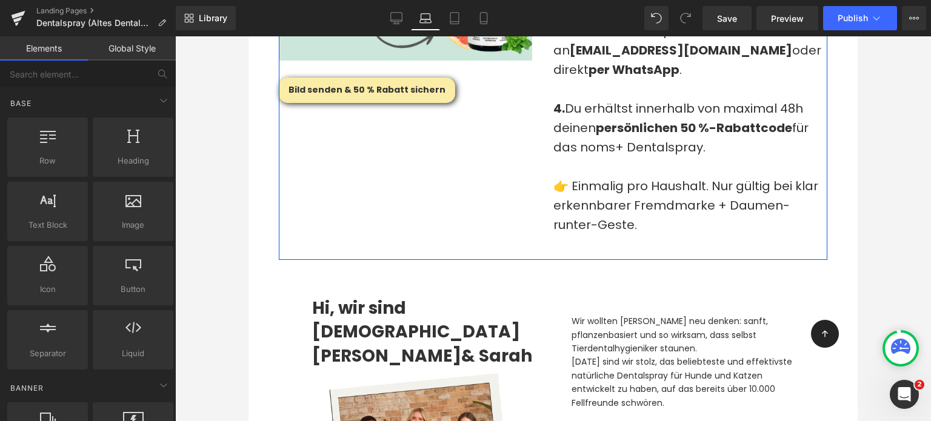
click at [523, 229] on div "Image Bild senden & 50 % Rabatt sichern Button So einfach geht’s: 1. Mach ein F…" at bounding box center [553, 25] width 549 height 471
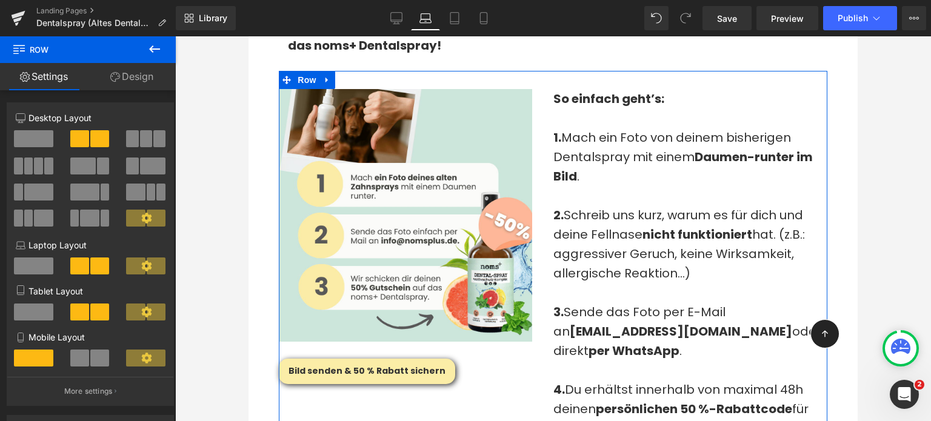
scroll to position [1643, 0]
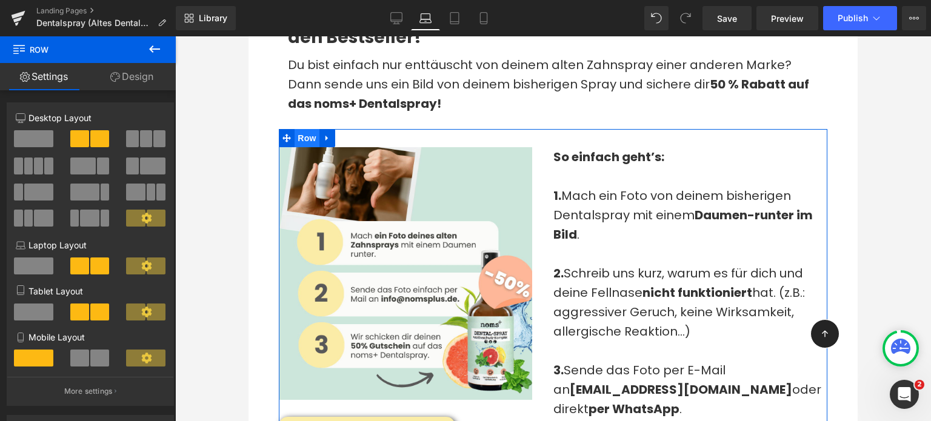
click at [298, 129] on span "Row" at bounding box center [307, 138] width 24 height 18
click at [669, 146] on span "Text Block" at bounding box center [682, 153] width 40 height 15
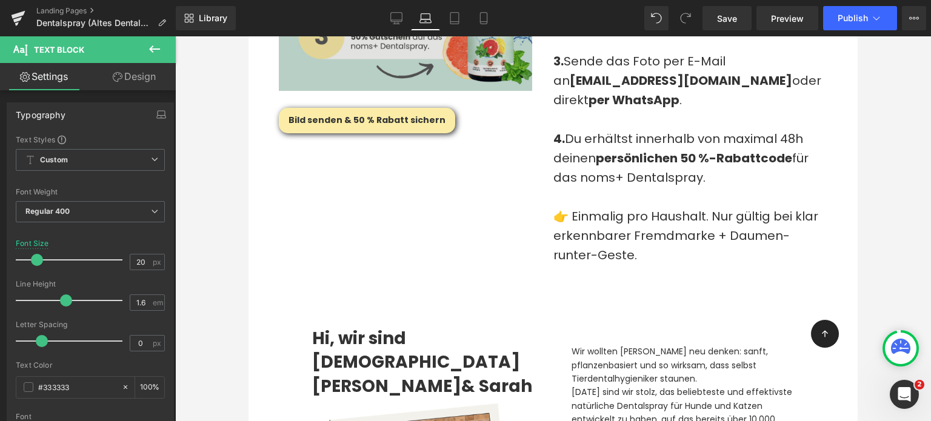
scroll to position [2107, 0]
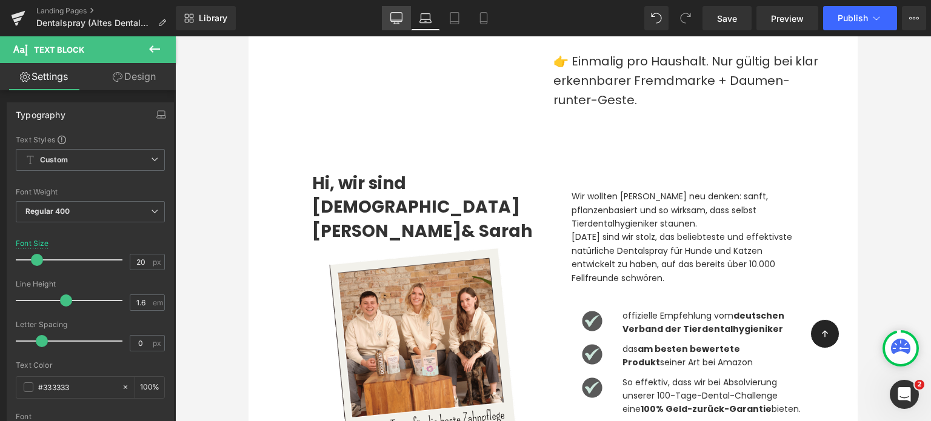
click at [403, 21] on icon at bounding box center [397, 17] width 12 height 9
type input "18"
type input "100"
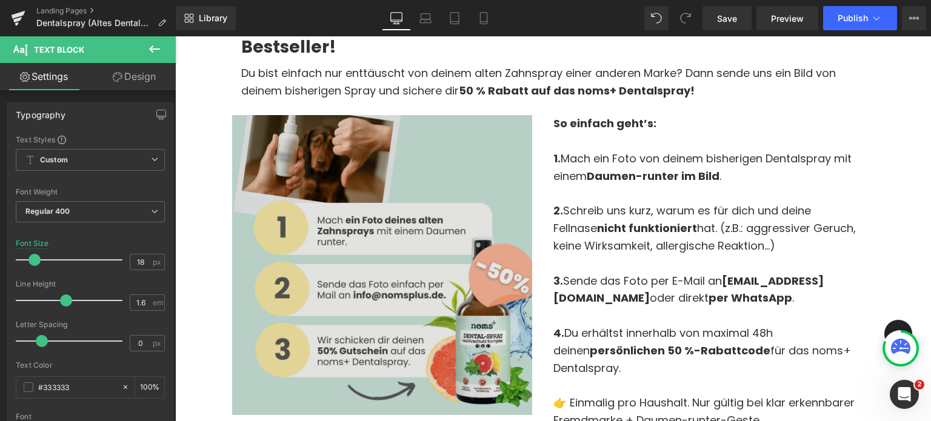
scroll to position [1561, 0]
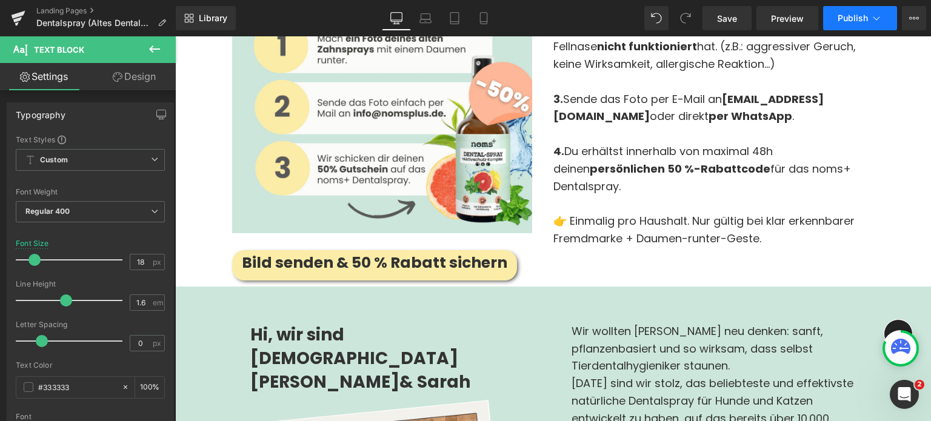
click at [834, 15] on button "Publish" at bounding box center [861, 18] width 74 height 24
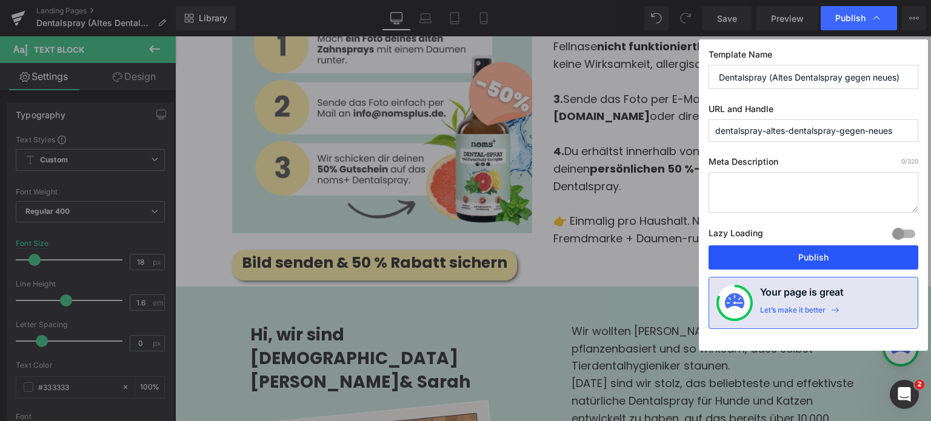
click at [791, 249] on button "Publish" at bounding box center [814, 258] width 210 height 24
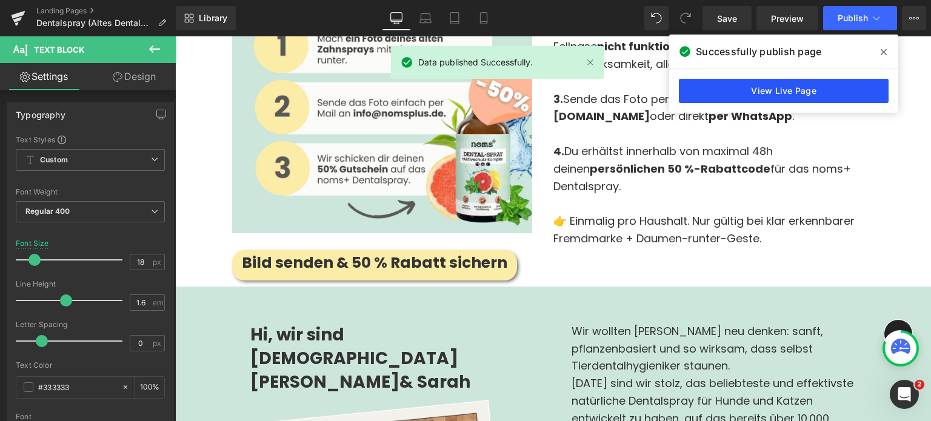
click at [829, 93] on link "View Live Page" at bounding box center [784, 91] width 210 height 24
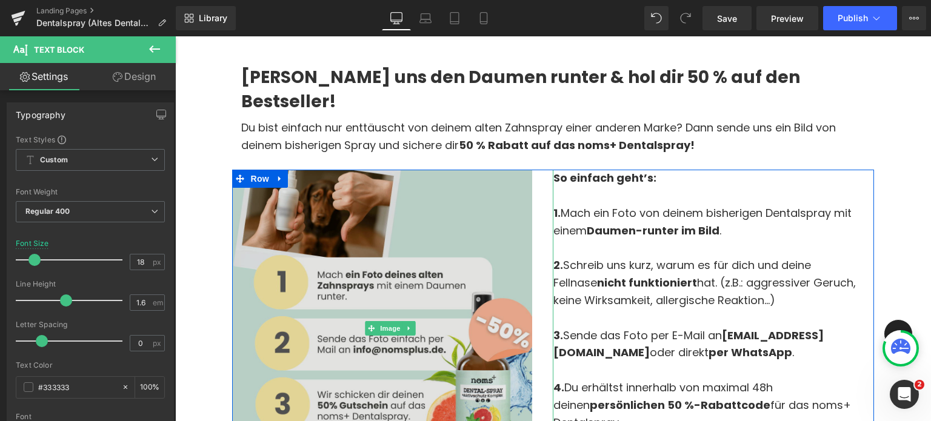
scroll to position [1321, 0]
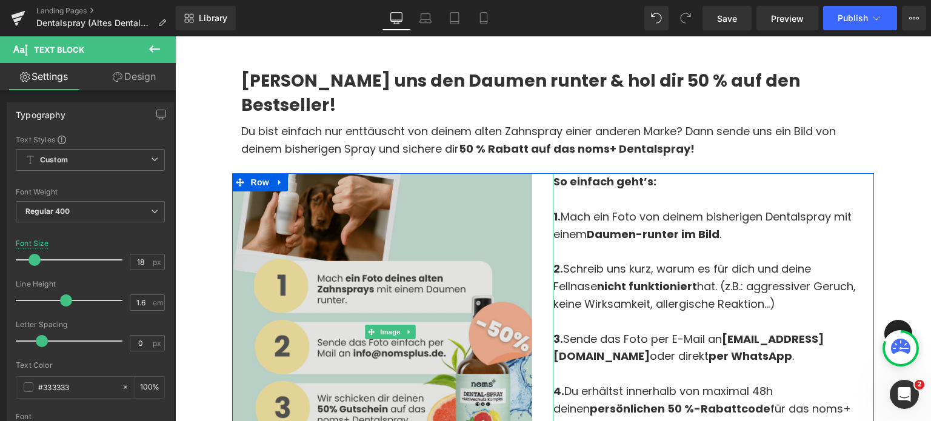
click at [321, 173] on img at bounding box center [392, 331] width 321 height 317
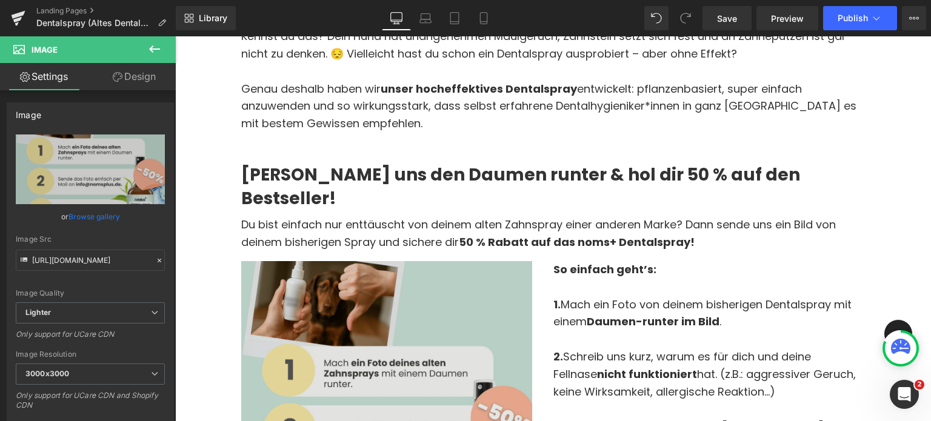
scroll to position [749, 0]
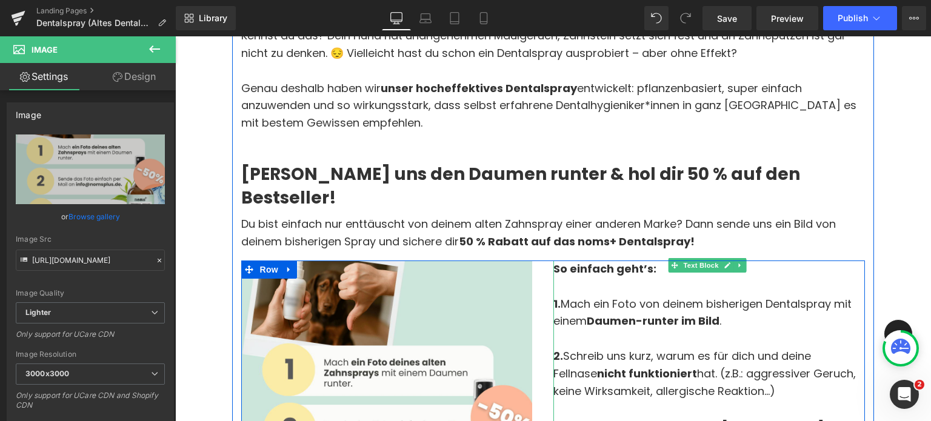
click at [589, 330] on p at bounding box center [710, 339] width 312 height 18
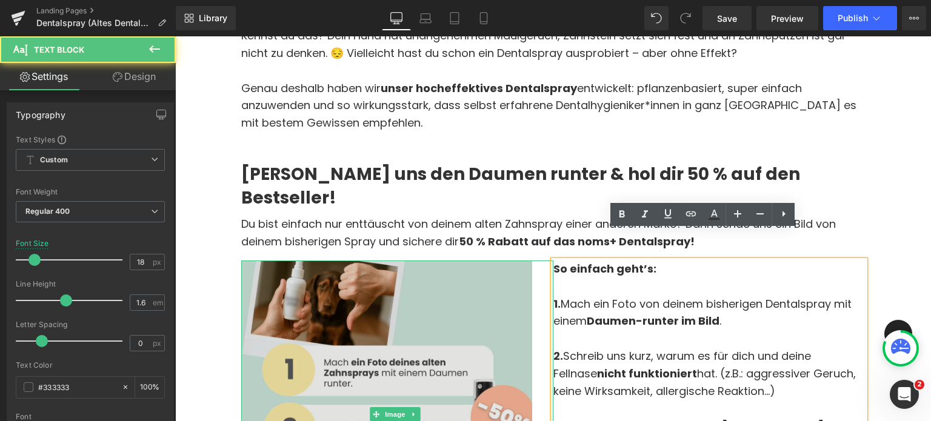
click at [354, 273] on img at bounding box center [397, 415] width 312 height 308
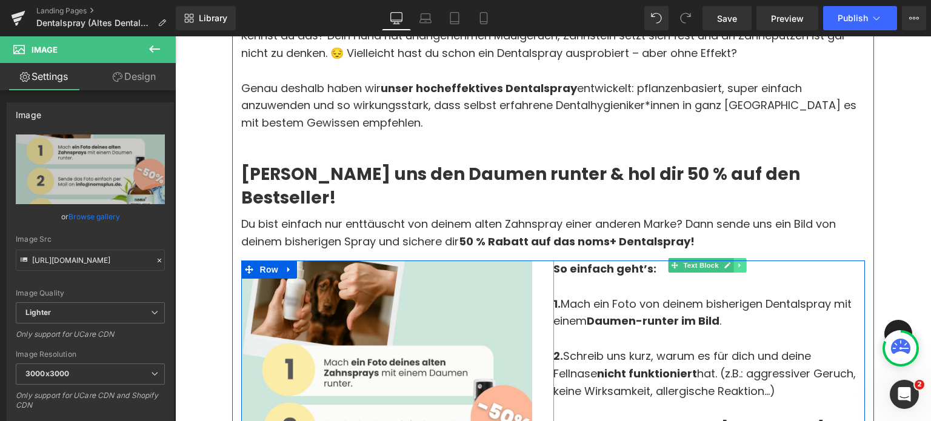
click at [737, 262] on icon at bounding box center [740, 265] width 7 height 7
click at [743, 262] on icon at bounding box center [746, 265] width 7 height 7
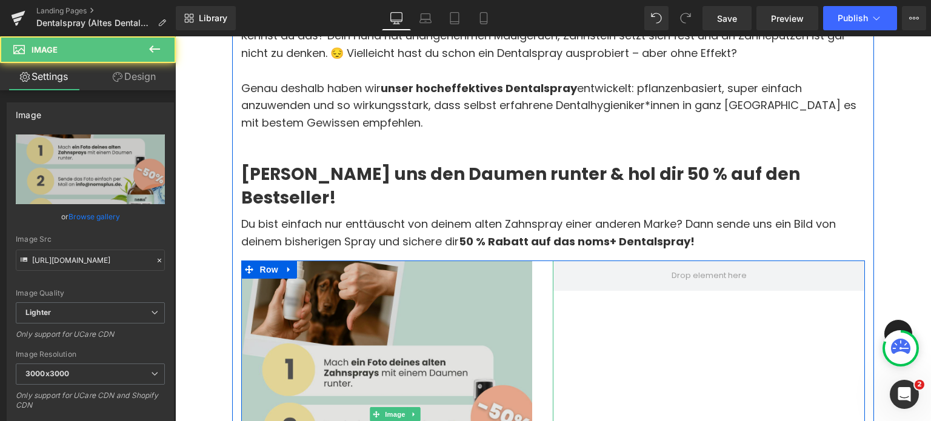
click at [443, 261] on img at bounding box center [397, 415] width 312 height 308
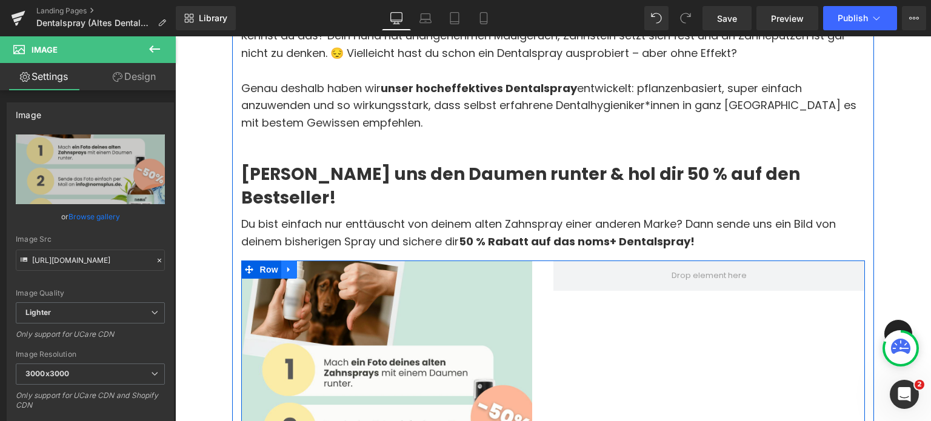
click at [289, 261] on link at bounding box center [289, 270] width 16 height 18
click at [323, 261] on link at bounding box center [321, 270] width 16 height 18
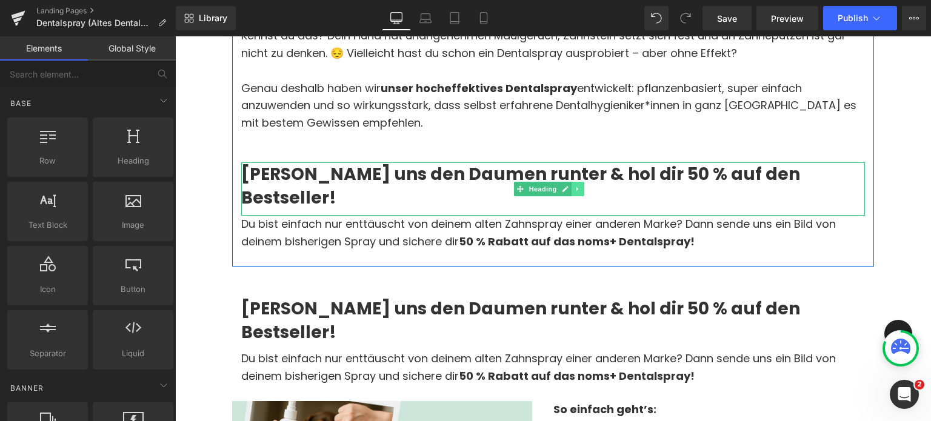
click at [578, 186] on icon at bounding box center [578, 189] width 7 height 7
click at [579, 182] on link at bounding box center [585, 189] width 13 height 15
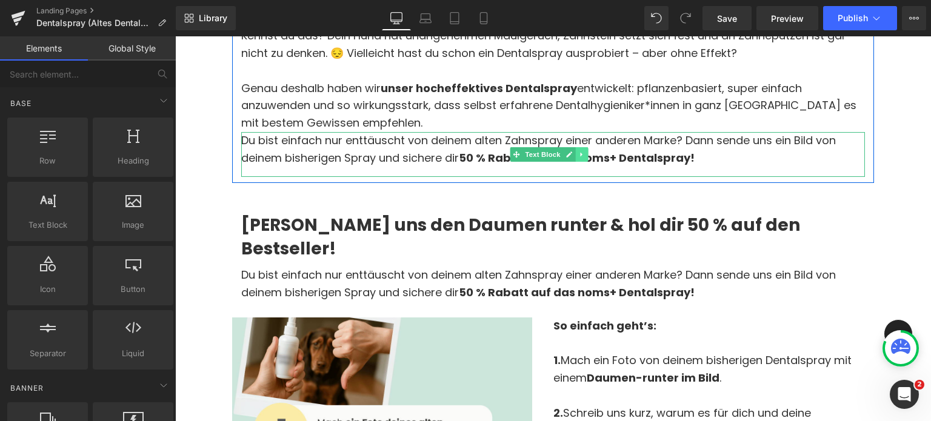
click at [579, 151] on icon at bounding box center [582, 154] width 7 height 7
click at [586, 151] on icon at bounding box center [588, 154] width 7 height 7
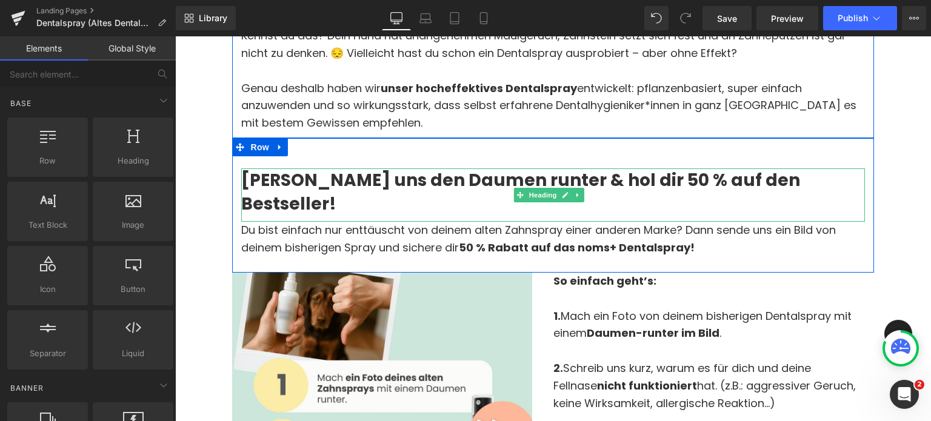
click at [444, 172] on strong "[PERSON_NAME] uns den Daumen runter & hol dir 50 % auf den Bestseller!" at bounding box center [520, 192] width 559 height 47
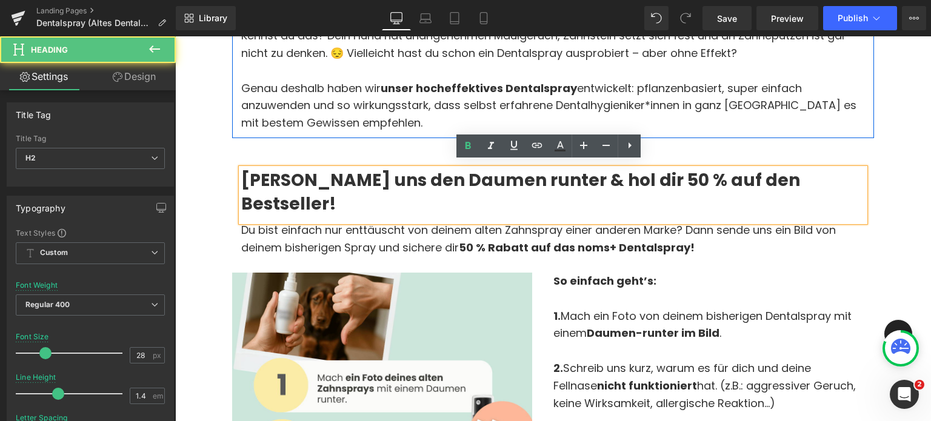
click at [395, 138] on div "[PERSON_NAME] uns den Daumen runter & hol dir 50 % auf den Bestseller! Heading …" at bounding box center [553, 202] width 643 height 129
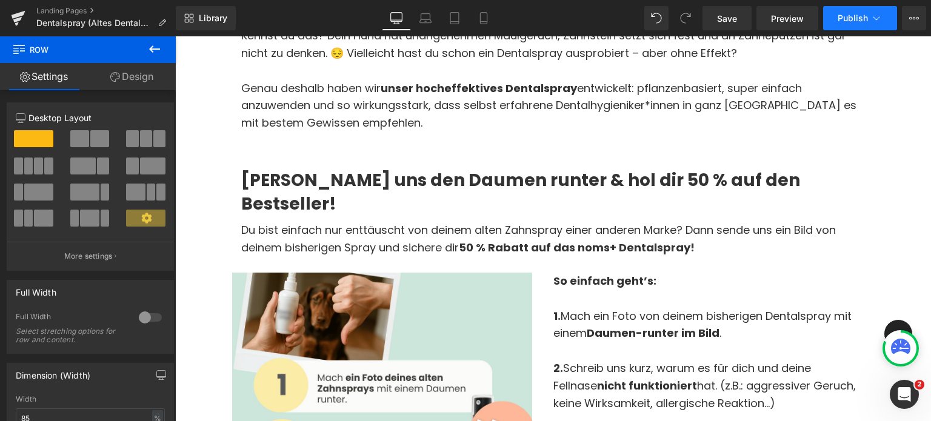
click at [848, 8] on button "Publish" at bounding box center [861, 18] width 74 height 24
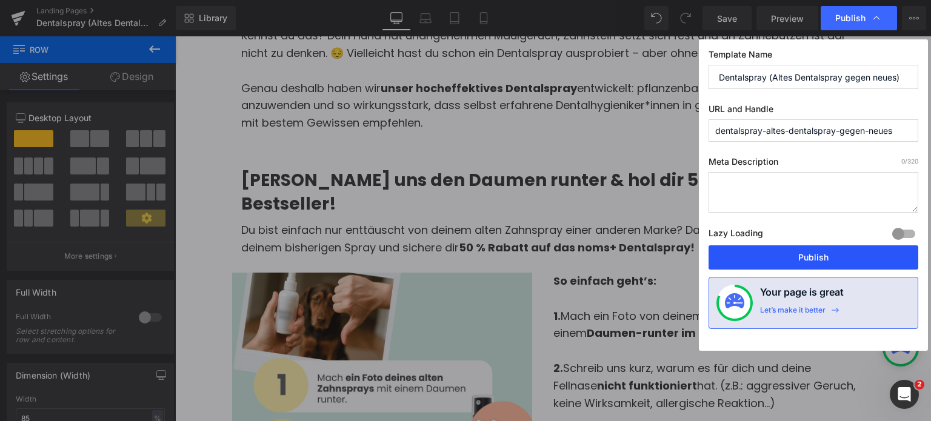
click at [847, 256] on button "Publish" at bounding box center [814, 258] width 210 height 24
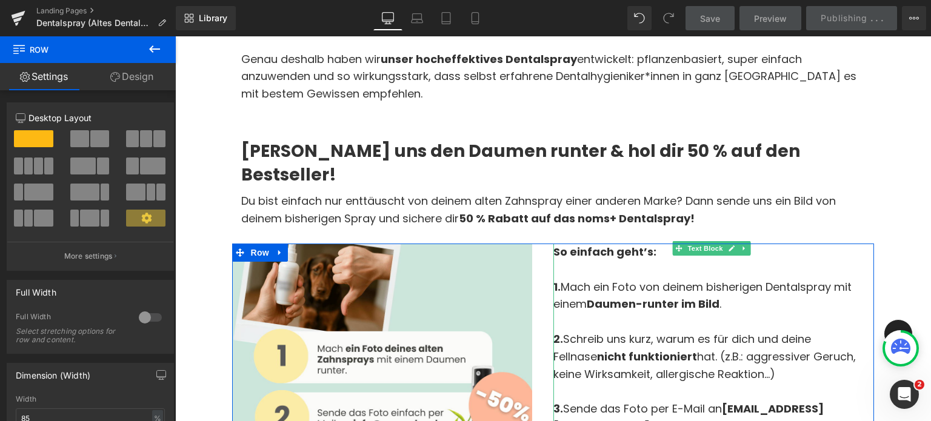
scroll to position [779, 0]
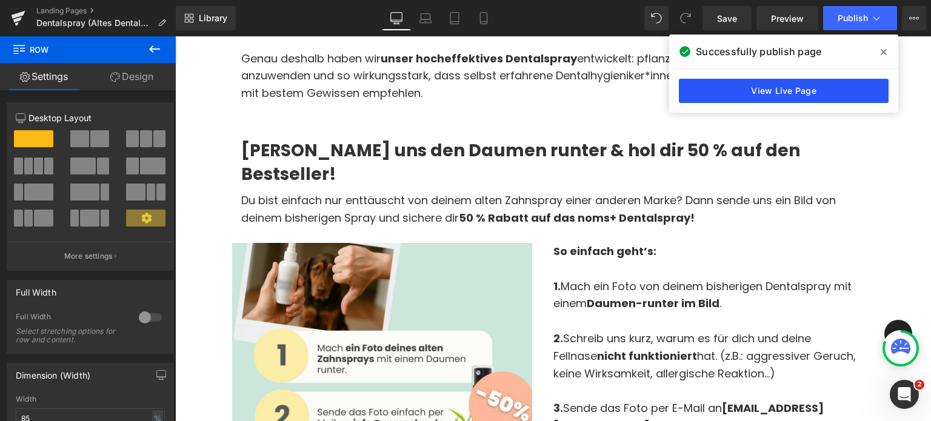
click at [764, 83] on link "View Live Page" at bounding box center [784, 91] width 210 height 24
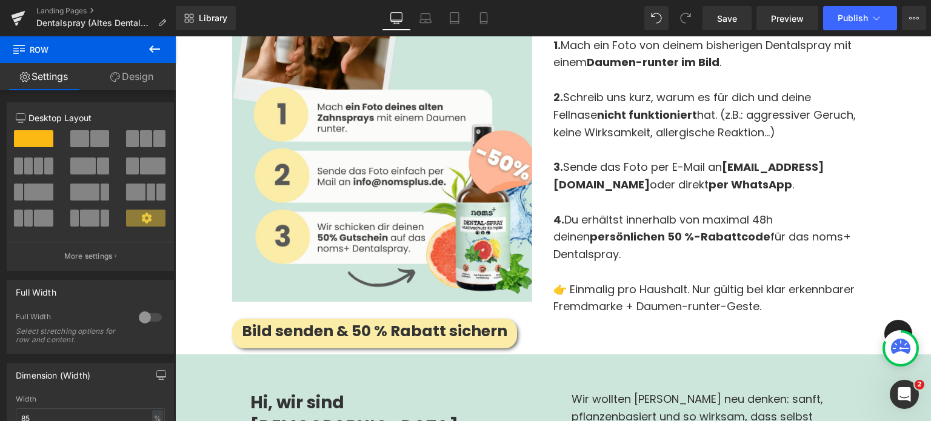
scroll to position [1025, 0]
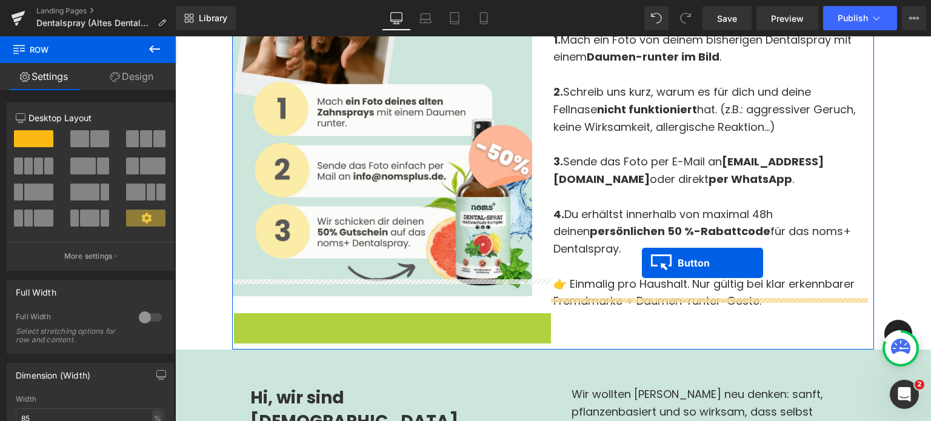
drag, startPoint x: 355, startPoint y: 292, endPoint x: 642, endPoint y: 263, distance: 288.9
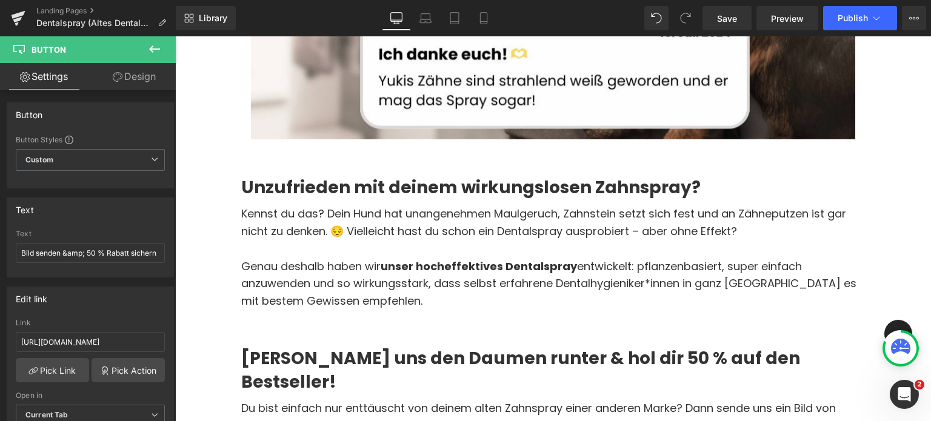
scroll to position [571, 0]
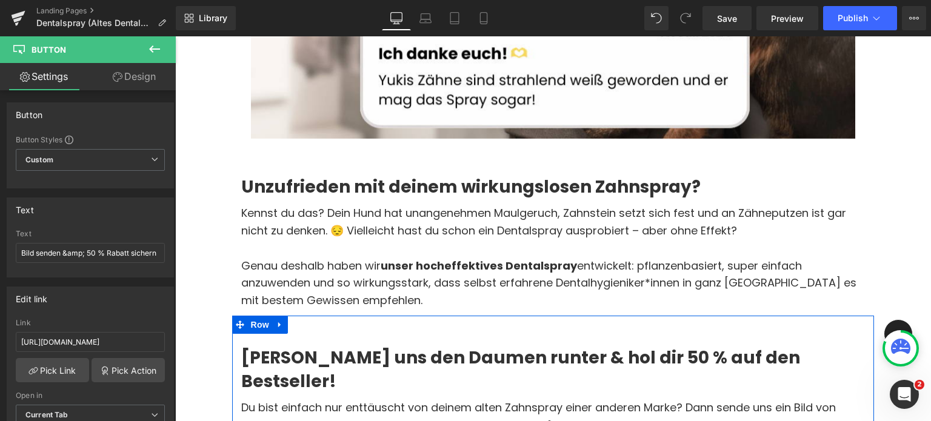
click at [321, 318] on div "[PERSON_NAME] uns den Daumen runter & hol dir 50 % auf den Bestseller! Heading …" at bounding box center [553, 380] width 643 height 129
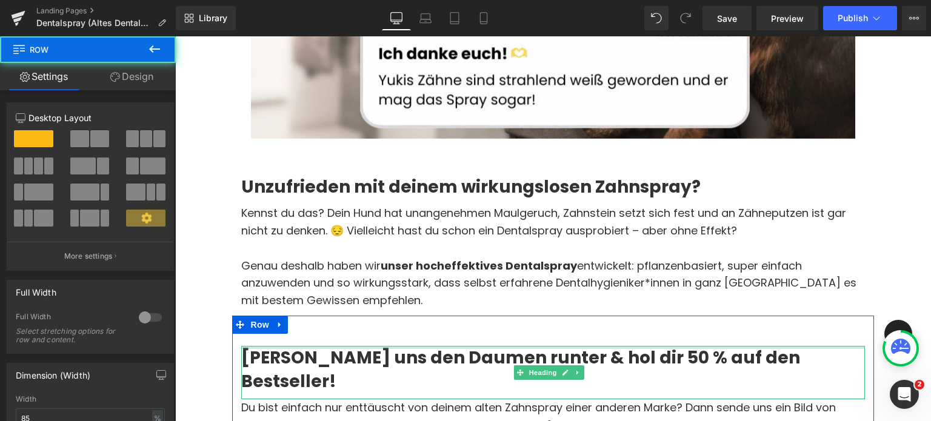
click at [386, 346] on div at bounding box center [553, 347] width 625 height 3
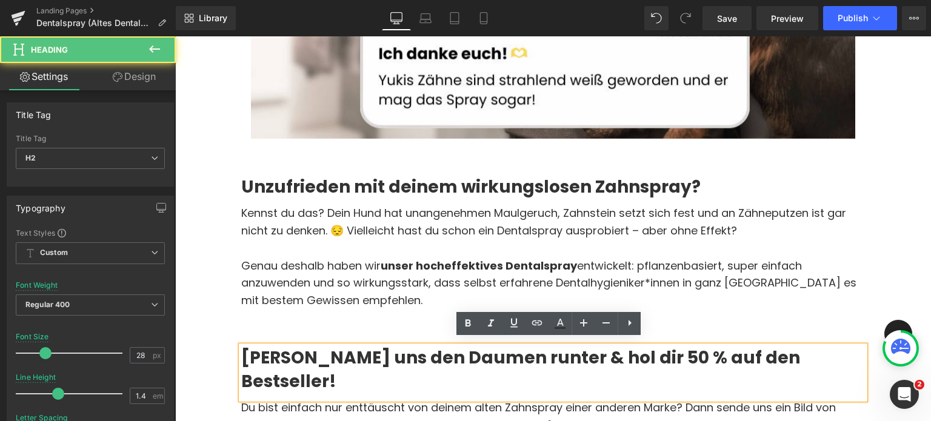
click at [399, 322] on div "[PERSON_NAME] uns den Daumen runter & hol dir 50 % auf den Bestseller! Heading …" at bounding box center [553, 380] width 643 height 129
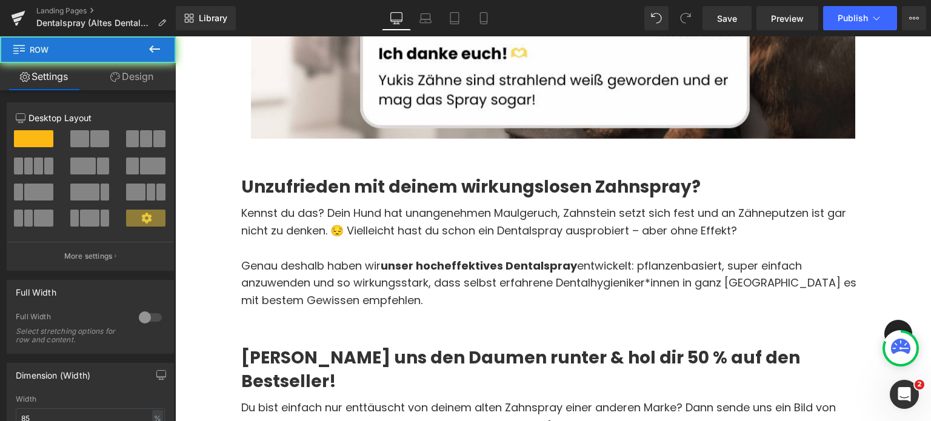
click at [430, 282] on p "Genau deshalb haben wir unser hocheffektives Dentalspray entwickelt: pflanzenba…" at bounding box center [553, 284] width 625 height 52
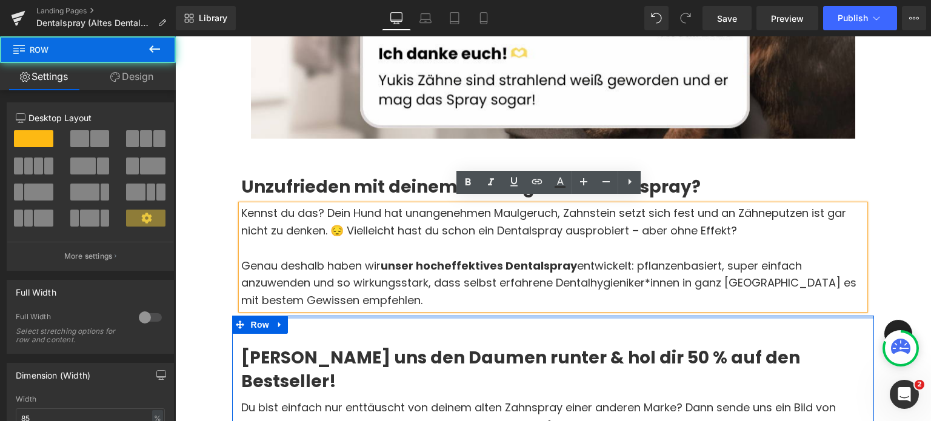
drag, startPoint x: 440, startPoint y: 310, endPoint x: 441, endPoint y: 289, distance: 20.7
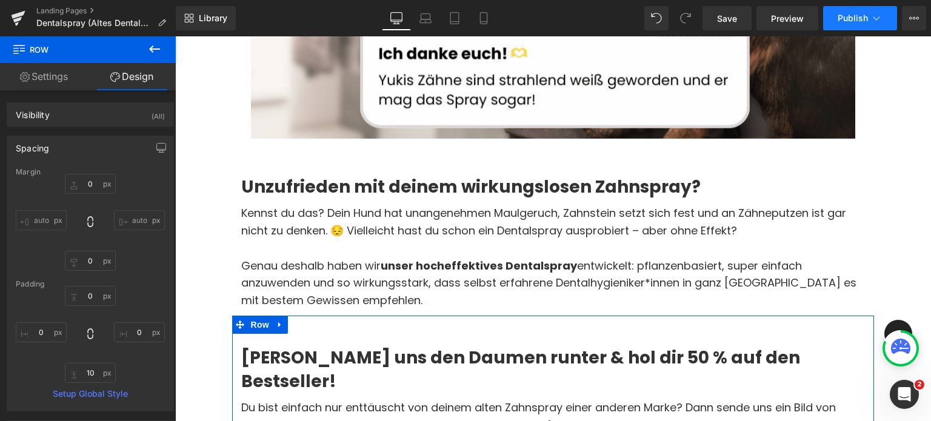
click at [854, 24] on button "Publish" at bounding box center [861, 18] width 74 height 24
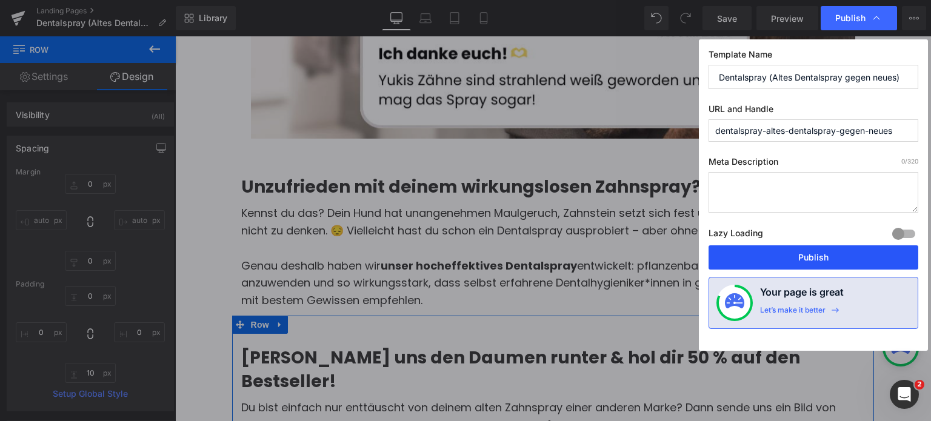
click at [799, 260] on button "Publish" at bounding box center [814, 258] width 210 height 24
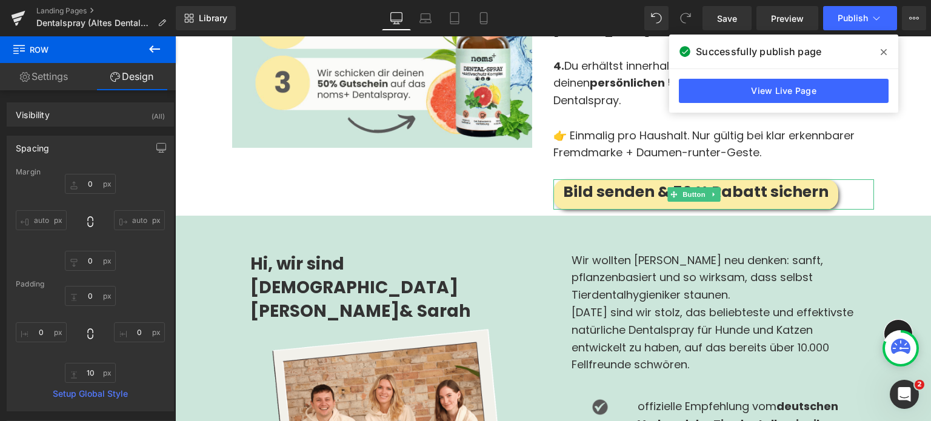
scroll to position [1189, 0]
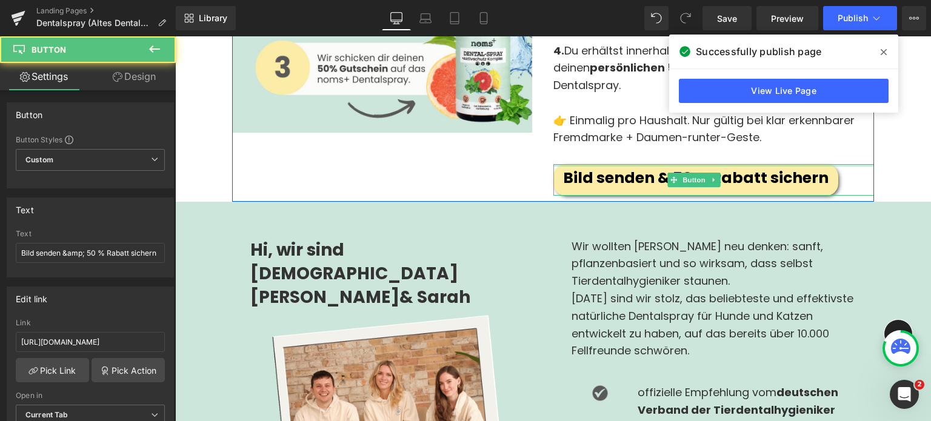
click at [577, 164] on div "Bild senden & 50 % Rabatt sichern Button" at bounding box center [714, 180] width 321 height 32
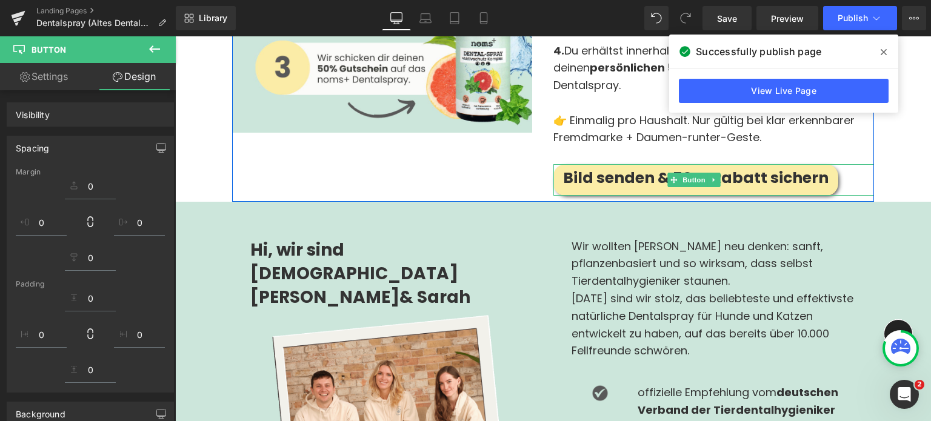
click at [455, 138] on div "Image So einfach geht’s: 1. Mach ein Foto von deinem bisherigen Dentalspray mit…" at bounding box center [553, 17] width 643 height 369
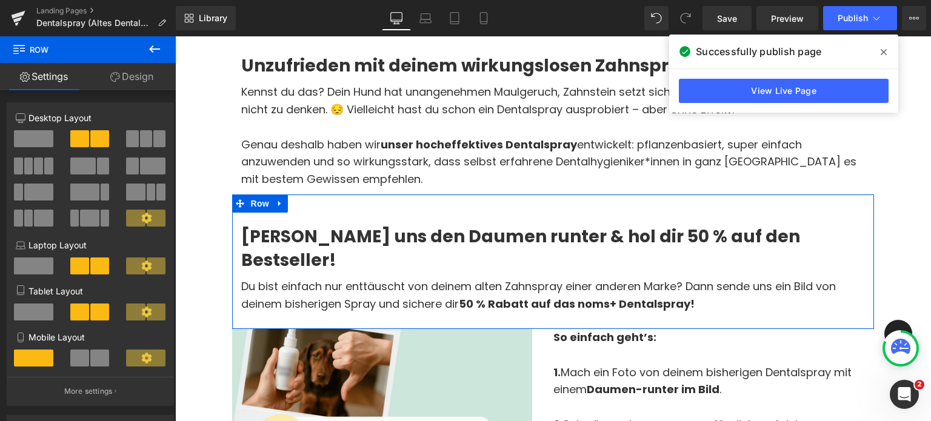
scroll to position [693, 0]
click at [290, 228] on strong "[PERSON_NAME] uns den Daumen runter & hol dir 50 % auf den Bestseller!" at bounding box center [520, 247] width 559 height 47
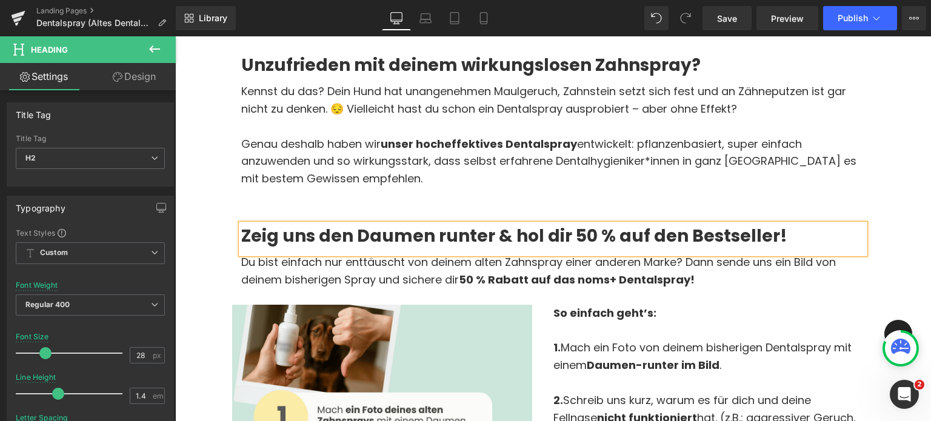
click at [802, 305] on p "So einfach geht’s:" at bounding box center [714, 314] width 321 height 18
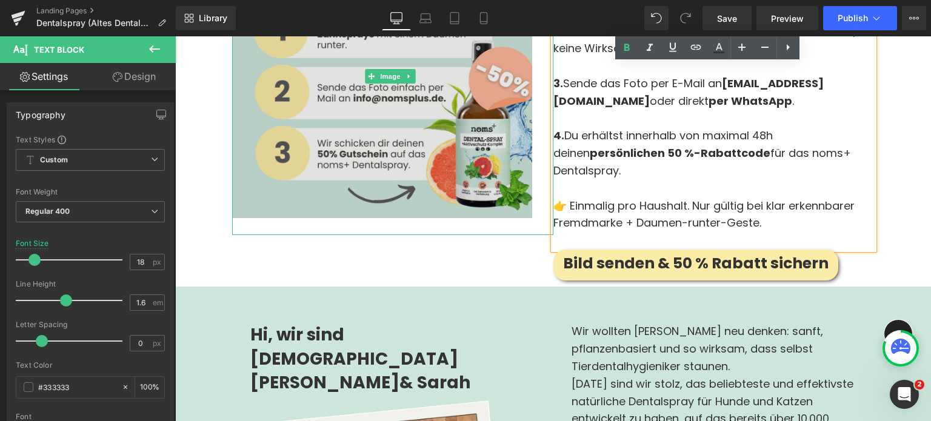
scroll to position [1107, 0]
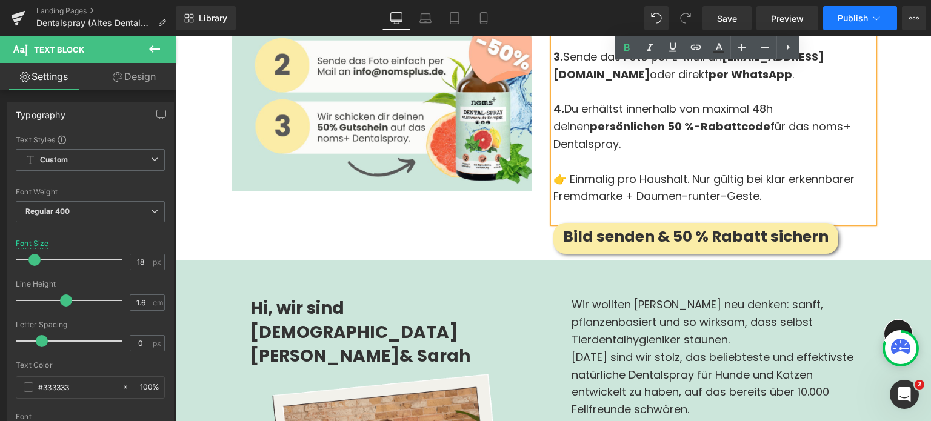
click at [857, 23] on button "Publish" at bounding box center [861, 18] width 74 height 24
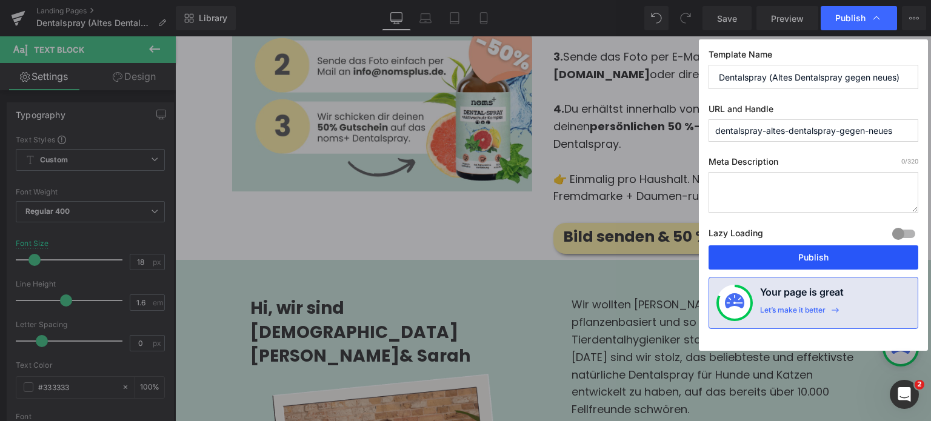
click at [808, 264] on button "Publish" at bounding box center [814, 258] width 210 height 24
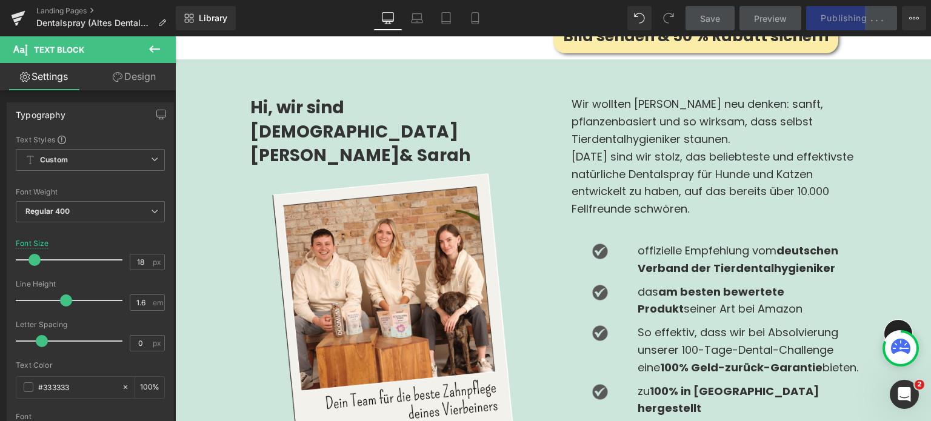
scroll to position [1308, 0]
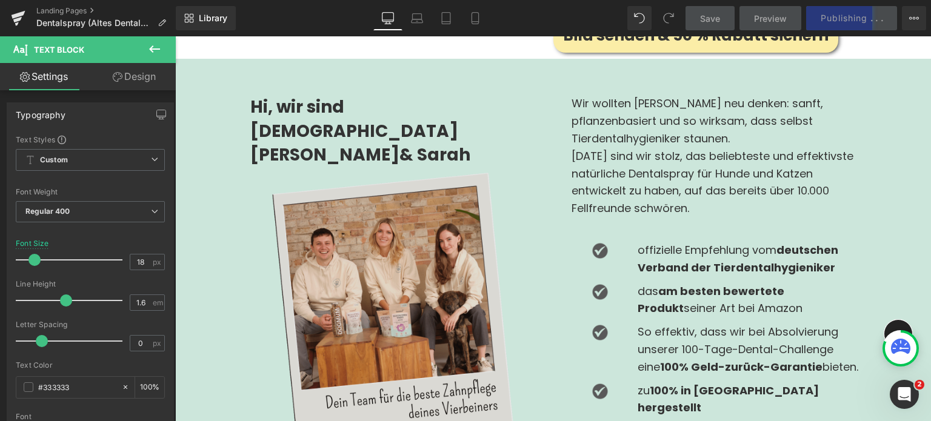
click at [409, 241] on img at bounding box center [392, 309] width 285 height 285
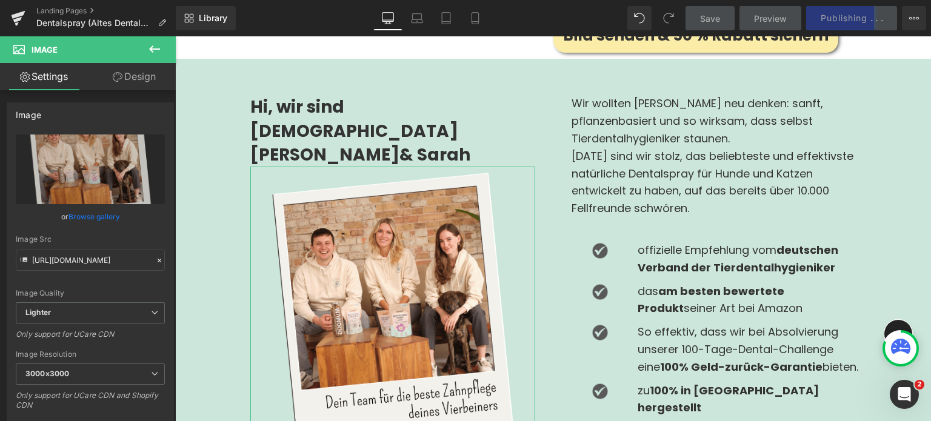
drag, startPoint x: 150, startPoint y: 72, endPoint x: 56, endPoint y: 135, distance: 112.9
click at [150, 72] on link "Design" at bounding box center [134, 76] width 88 height 27
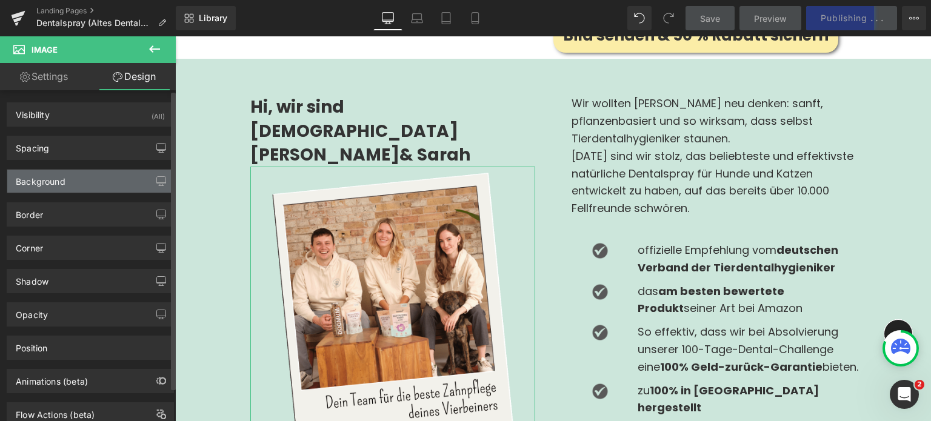
click at [70, 179] on div "Background" at bounding box center [90, 181] width 166 height 23
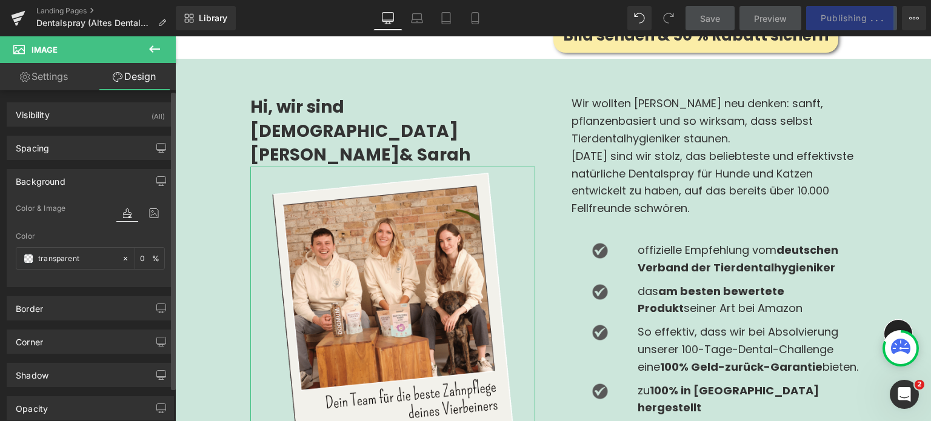
click at [59, 162] on div "Background Color & Image color transparent Color transparent 0 % Image Replace …" at bounding box center [90, 223] width 181 height 127
click at [58, 79] on link "Settings" at bounding box center [44, 76] width 88 height 27
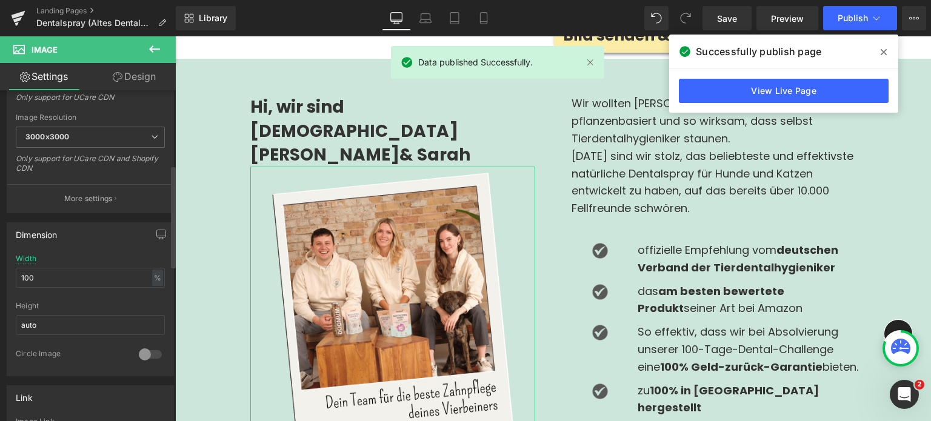
scroll to position [240, 0]
click at [32, 276] on input "100" at bounding box center [90, 275] width 149 height 20
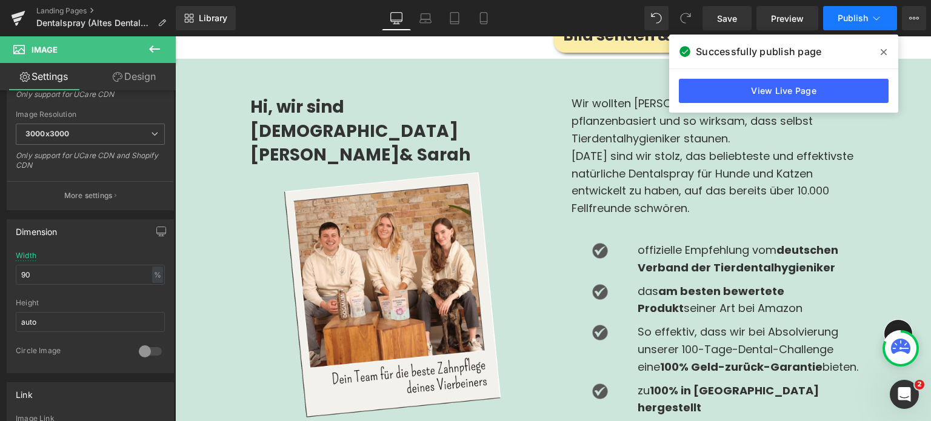
click at [845, 22] on span "Publish" at bounding box center [853, 18] width 30 height 10
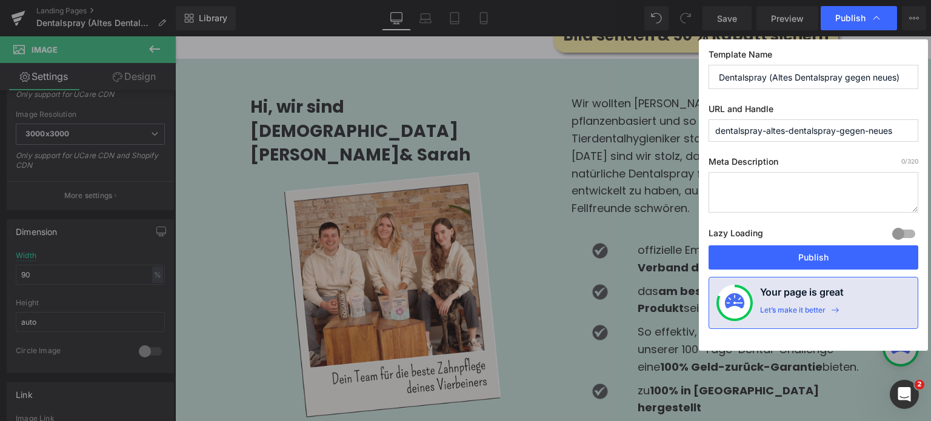
click at [783, 270] on div "Template Name Dentalspray (Altes Dentalspray gegen neues) URL and Handle dental…" at bounding box center [813, 195] width 229 height 312
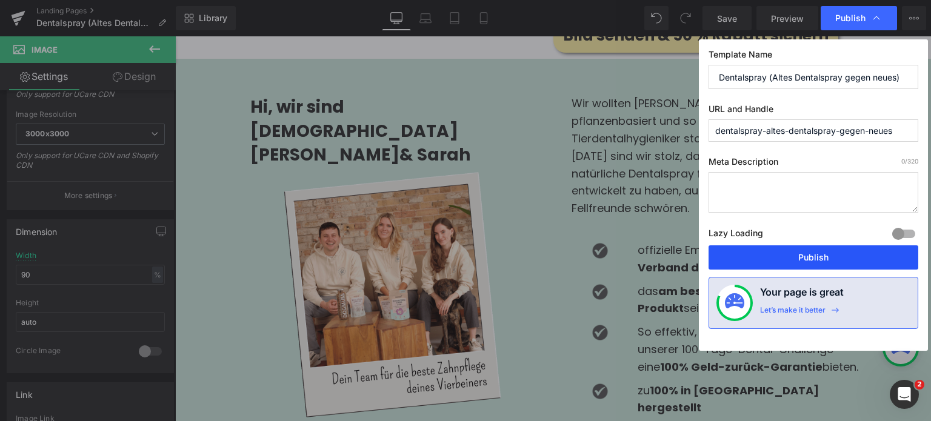
click at [793, 262] on button "Publish" at bounding box center [814, 258] width 210 height 24
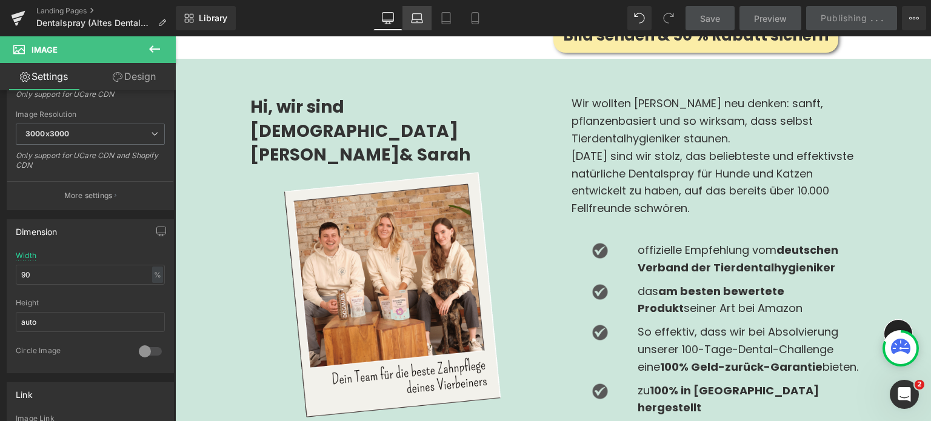
click at [422, 20] on icon at bounding box center [417, 21] width 12 height 4
type input "100"
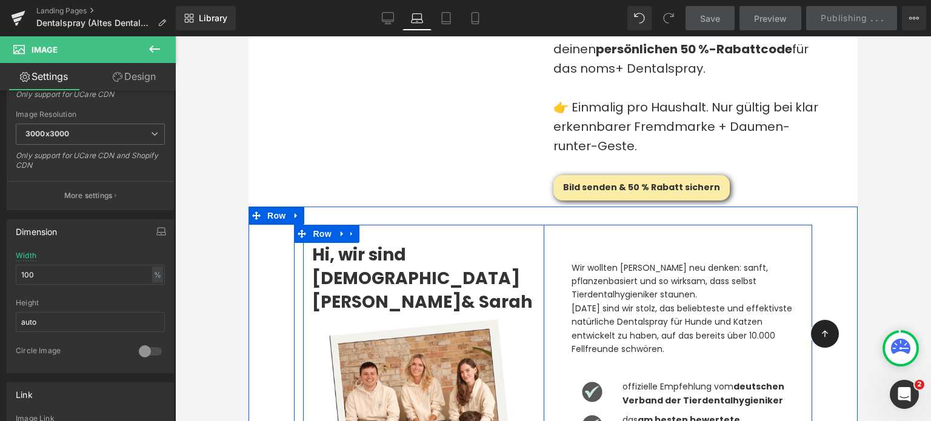
scroll to position [1441, 0]
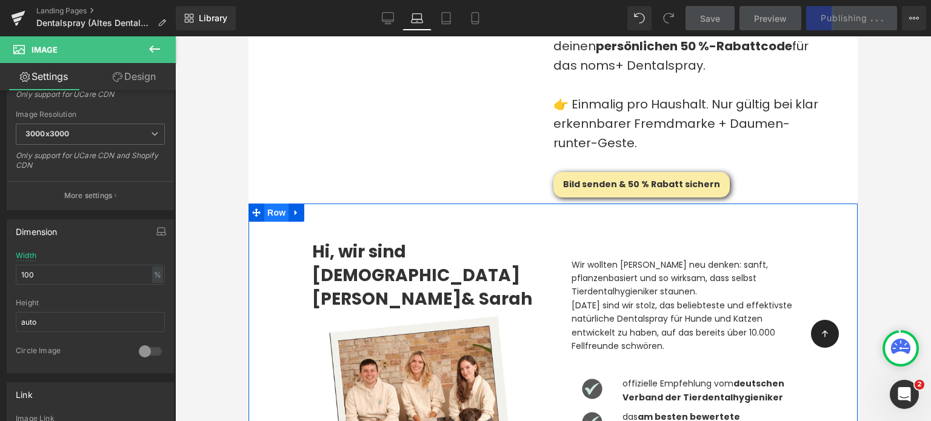
click at [277, 219] on span "Row" at bounding box center [276, 213] width 24 height 18
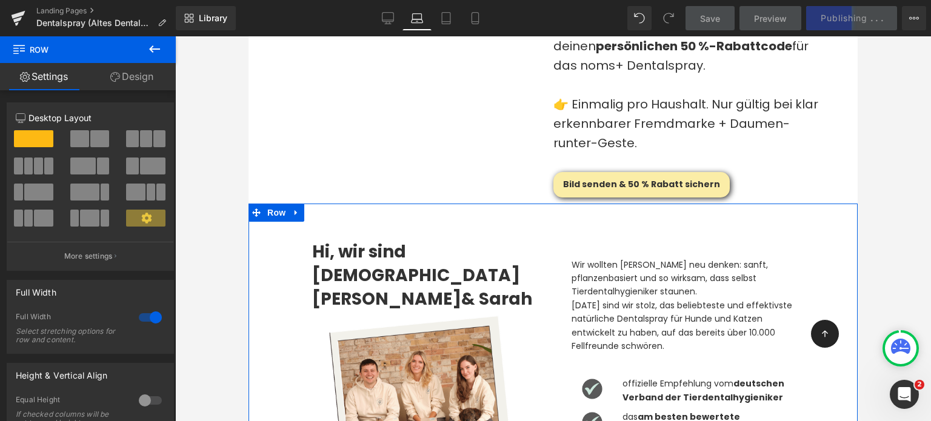
click at [130, 81] on link "Design" at bounding box center [132, 76] width 88 height 27
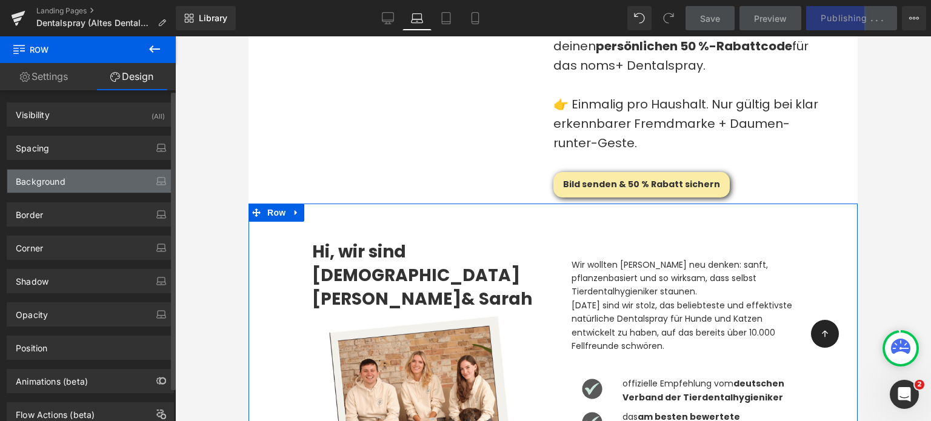
click at [41, 181] on div "Background" at bounding box center [41, 178] width 50 height 17
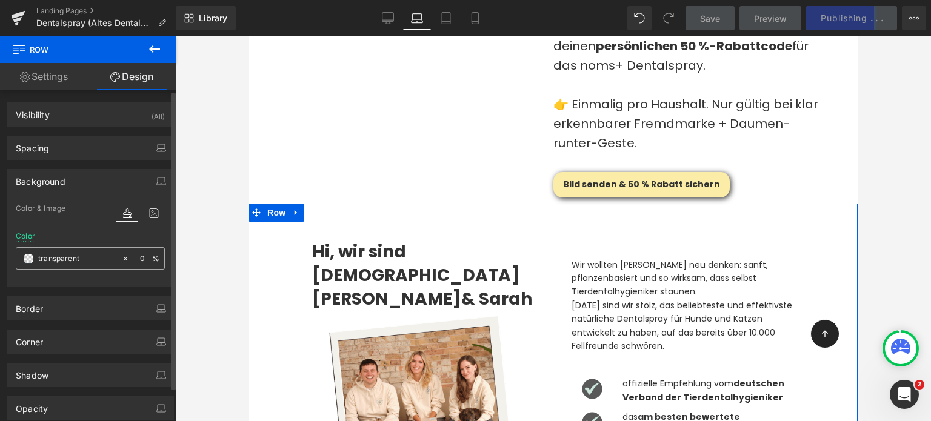
click at [29, 259] on span at bounding box center [29, 259] width 10 height 10
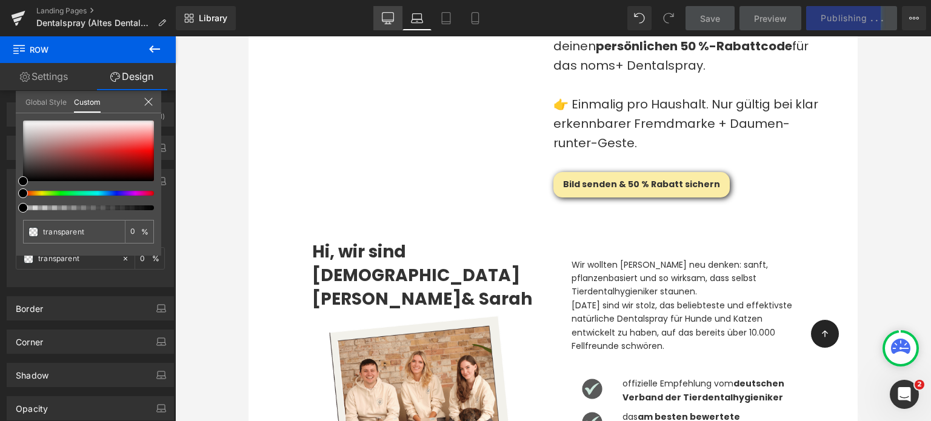
click at [394, 23] on icon at bounding box center [388, 18] width 12 height 12
type input "#cce6db"
type input "100"
type input "#cce6db"
type input "100"
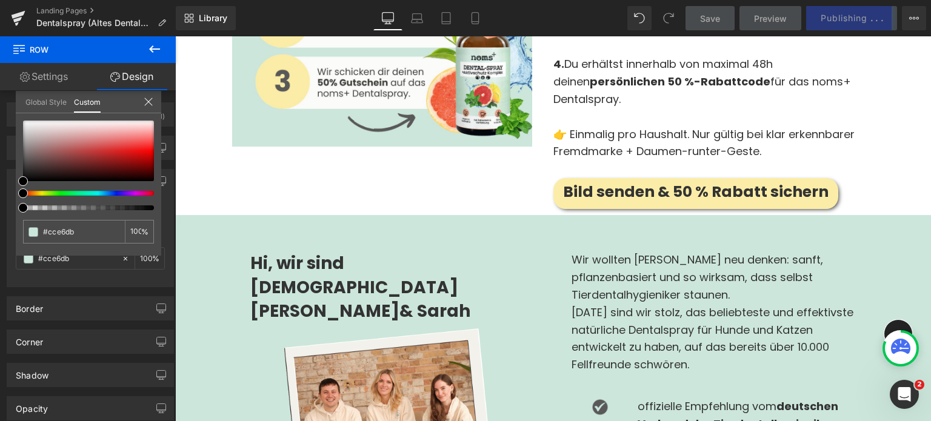
scroll to position [1150, 0]
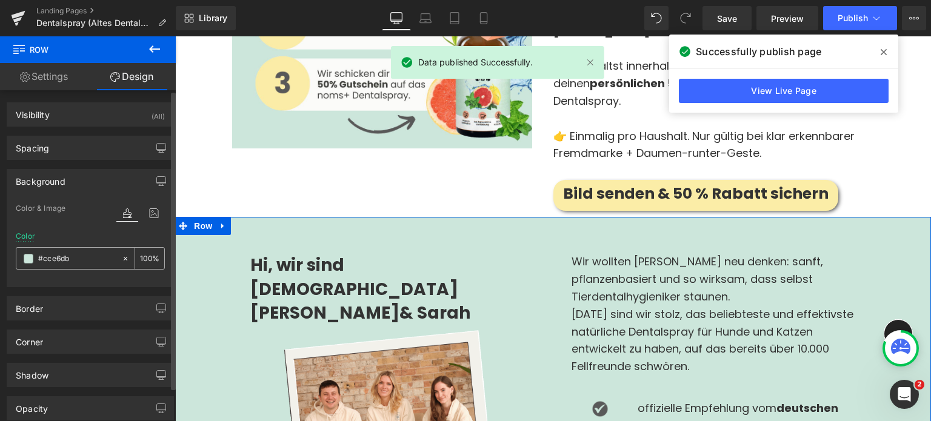
click at [55, 261] on input "#cce6db" at bounding box center [77, 258] width 78 height 13
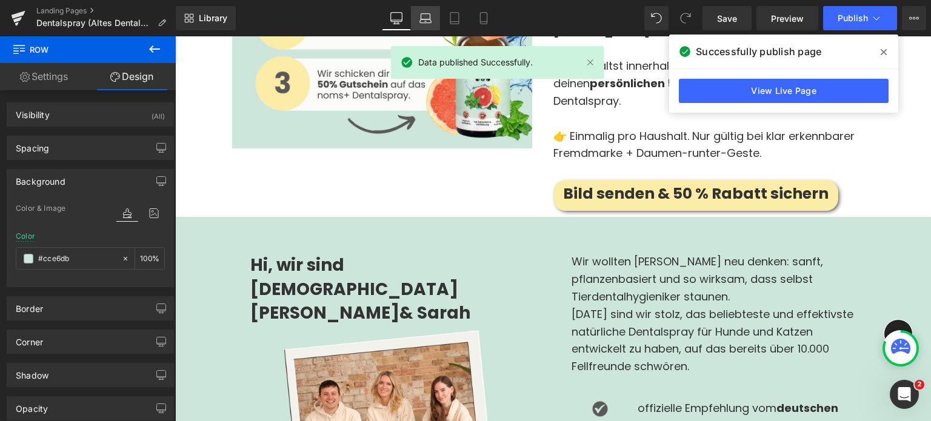
click at [431, 21] on icon at bounding box center [426, 18] width 12 height 12
type input "transparent"
type input "0"
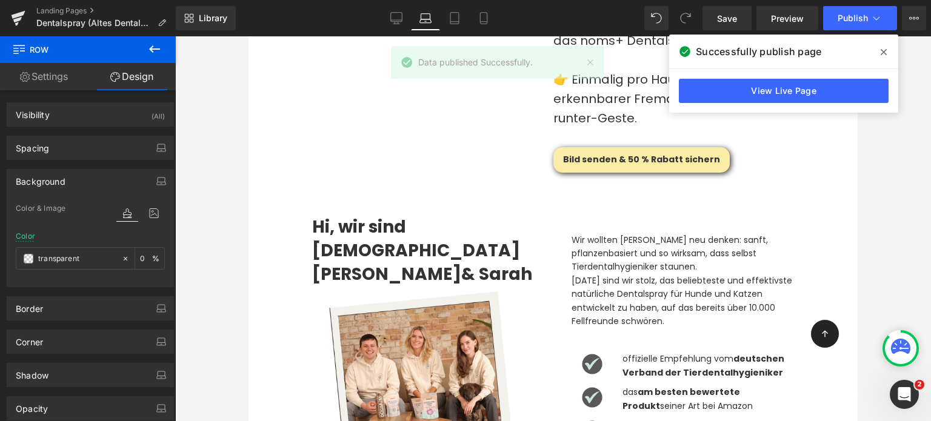
scroll to position [1466, 0]
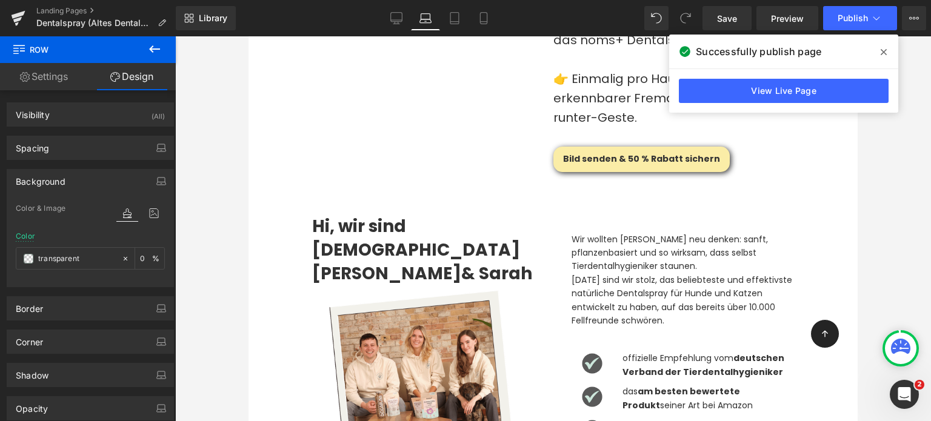
click at [347, 186] on div "Hi, wir sind [PERSON_NAME] & [PERSON_NAME] Image Row Wir wollten [PERSON_NAME] …" at bounding box center [553, 365] width 609 height 374
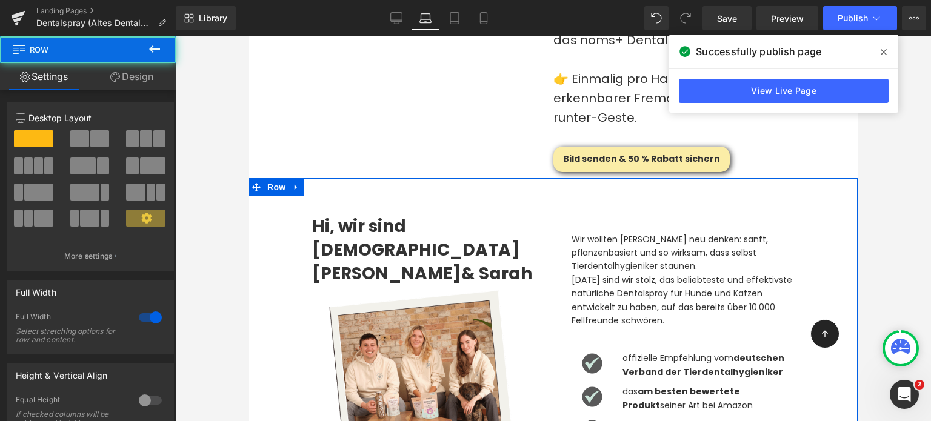
click at [272, 227] on div "Hi, wir sind [PERSON_NAME] & [PERSON_NAME] Image Row Wir wollten [PERSON_NAME] …" at bounding box center [553, 372] width 609 height 353
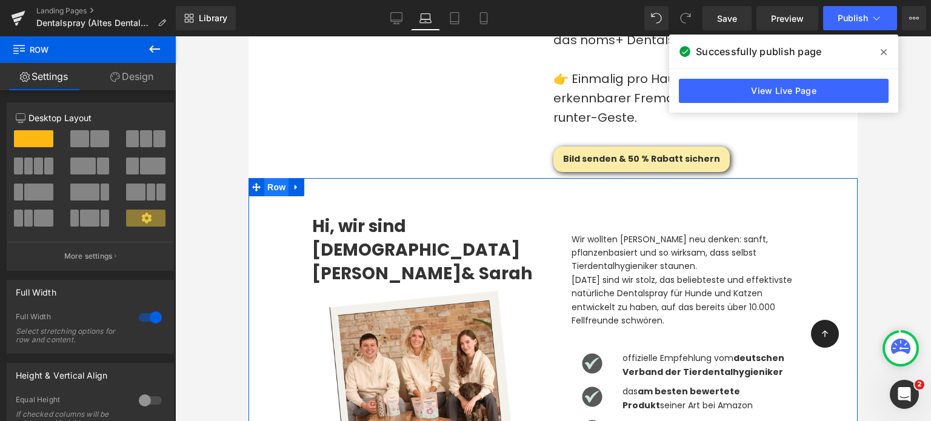
click at [270, 195] on span "Row" at bounding box center [276, 187] width 24 height 18
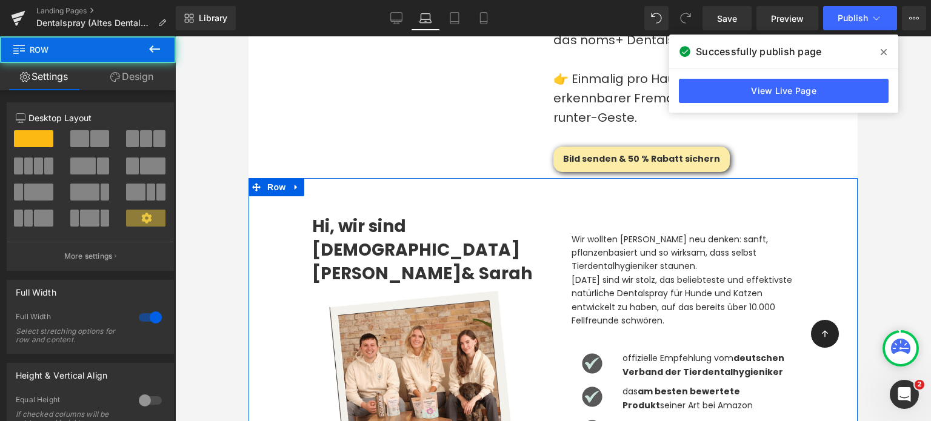
click at [130, 70] on link "Design" at bounding box center [132, 76] width 88 height 27
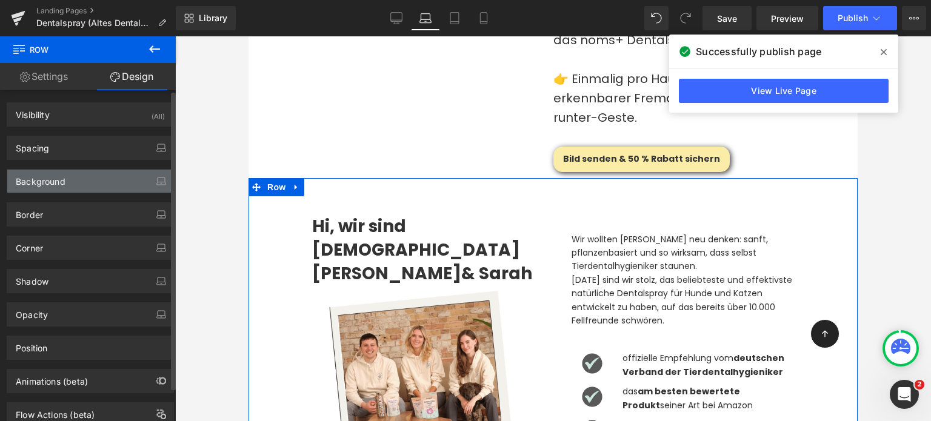
click at [61, 179] on div "Background" at bounding box center [41, 178] width 50 height 17
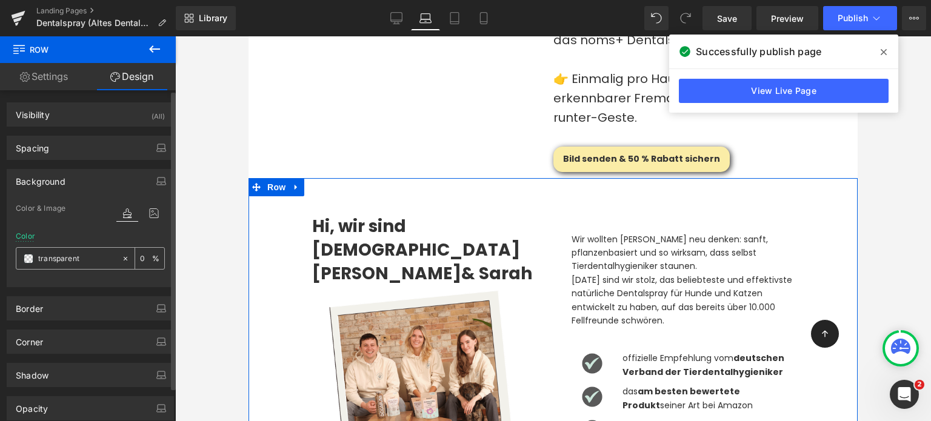
click at [75, 257] on input "transparent" at bounding box center [77, 258] width 78 height 13
paste input "#cce6db"
type input "#cce6db"
type input "100"
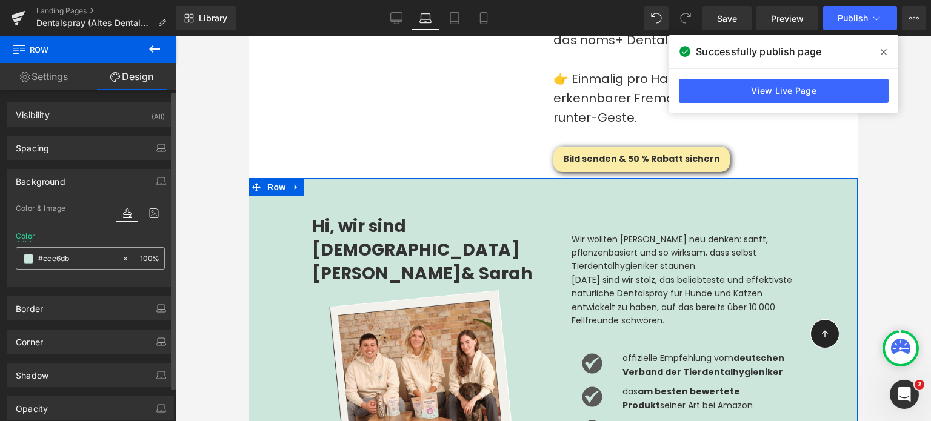
type input "#cce6db"
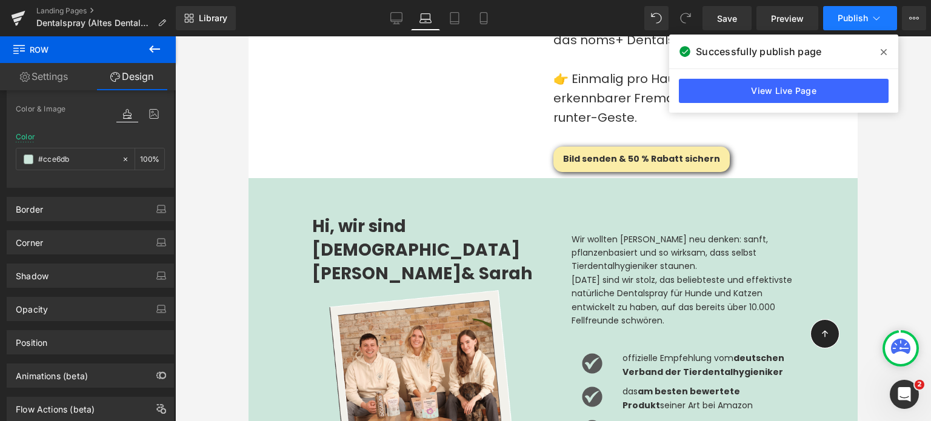
click at [839, 16] on span "Publish" at bounding box center [853, 18] width 30 height 10
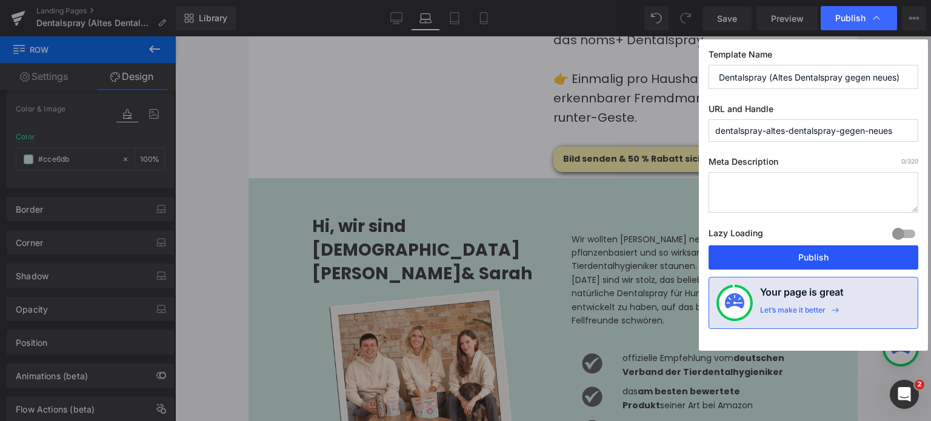
click at [785, 252] on button "Publish" at bounding box center [814, 258] width 210 height 24
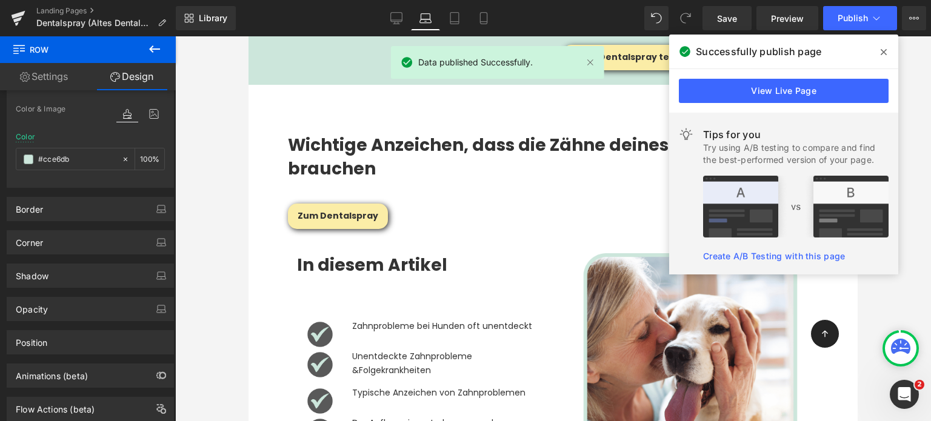
scroll to position [1941, 0]
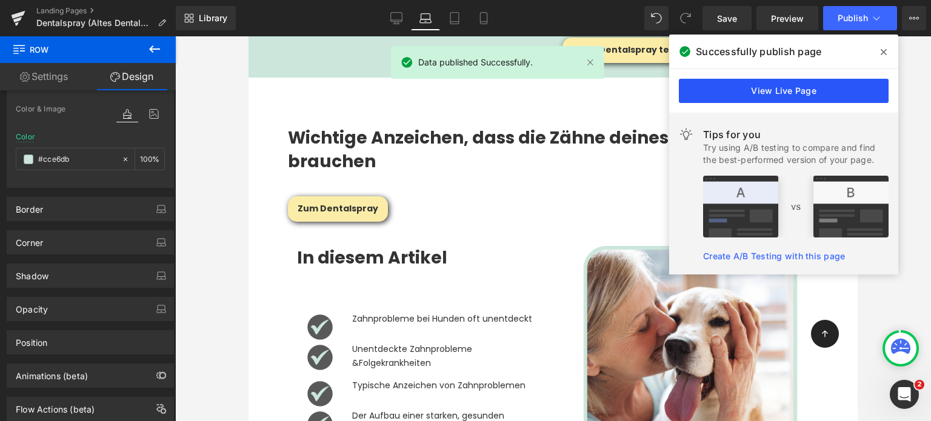
click at [723, 84] on link "View Live Page" at bounding box center [784, 91] width 210 height 24
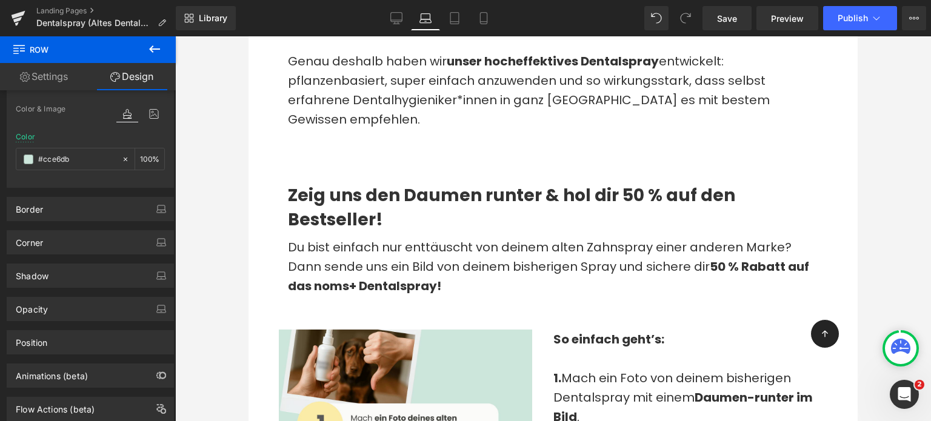
scroll to position [838, 0]
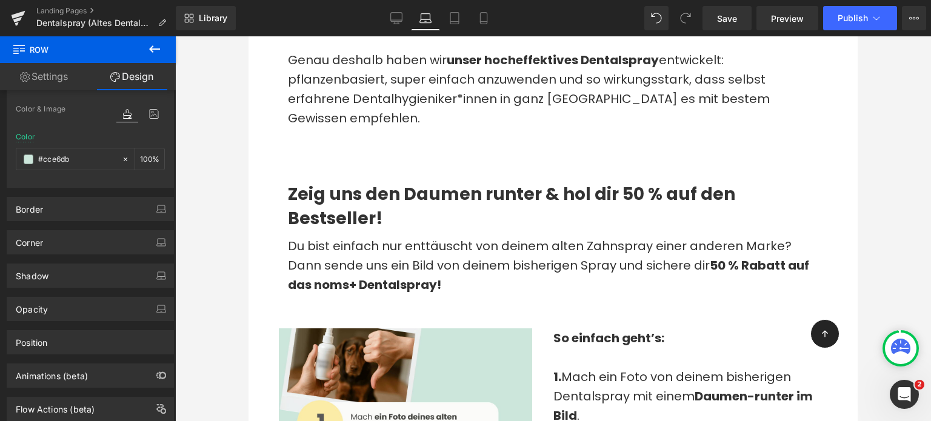
click at [374, 267] on p "Du bist einfach nur enttäuscht von deinem alten Zahnspray einer anderen Marke? …" at bounding box center [553, 266] width 531 height 58
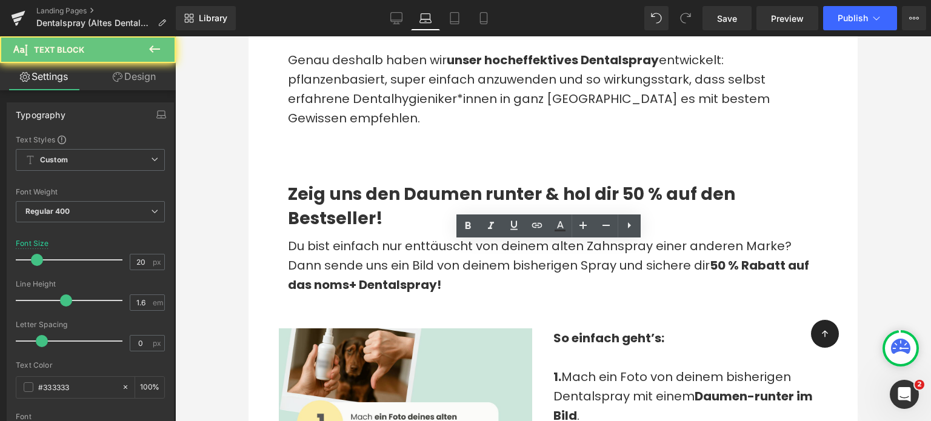
click at [374, 267] on p "Du bist einfach nur enttäuscht von deinem alten Zahnspray einer anderen Marke? …" at bounding box center [553, 266] width 531 height 58
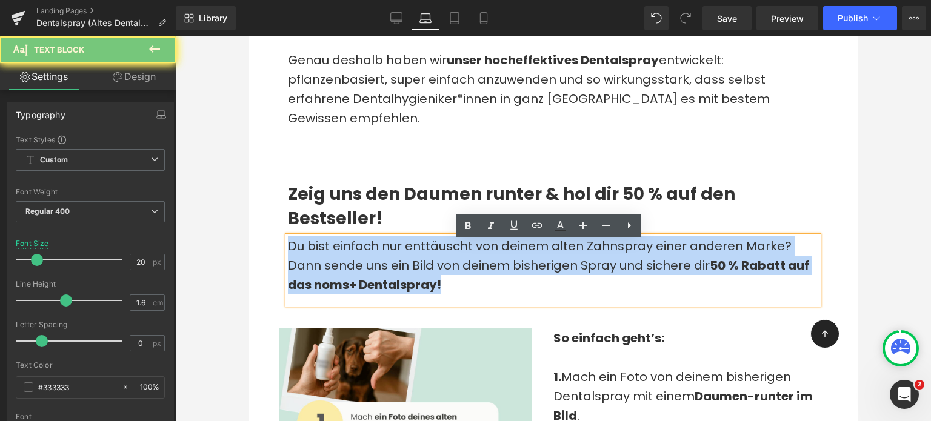
click at [374, 267] on p "Du bist einfach nur enttäuscht von deinem alten Zahnspray einer anderen Marke? …" at bounding box center [553, 266] width 531 height 58
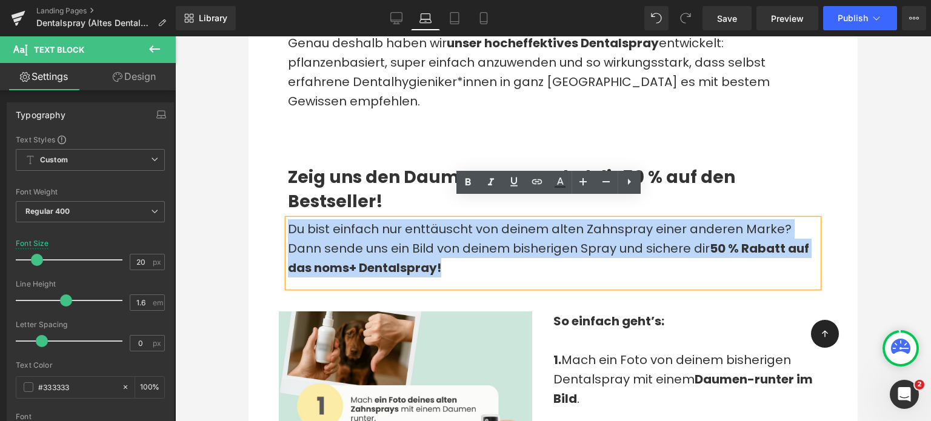
scroll to position [882, 0]
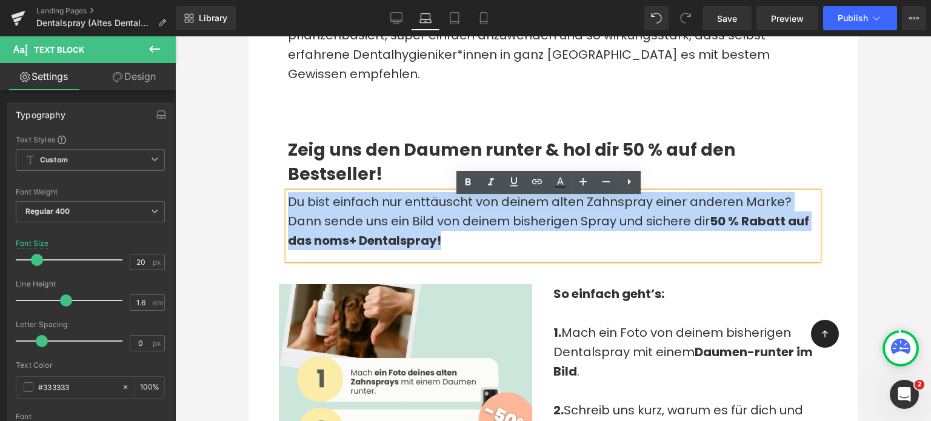
copy p "Du bist einfach nur enttäuscht von deinem alten Zahnspray einer anderen Marke? …"
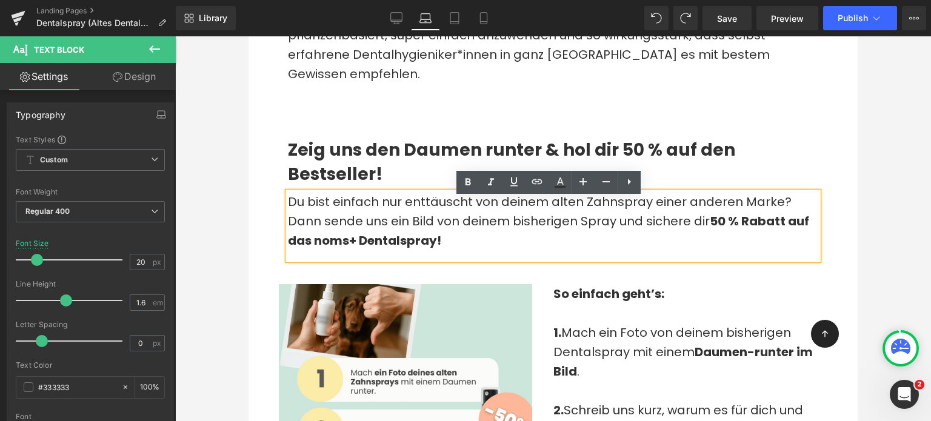
click at [229, 245] on div at bounding box center [553, 228] width 756 height 385
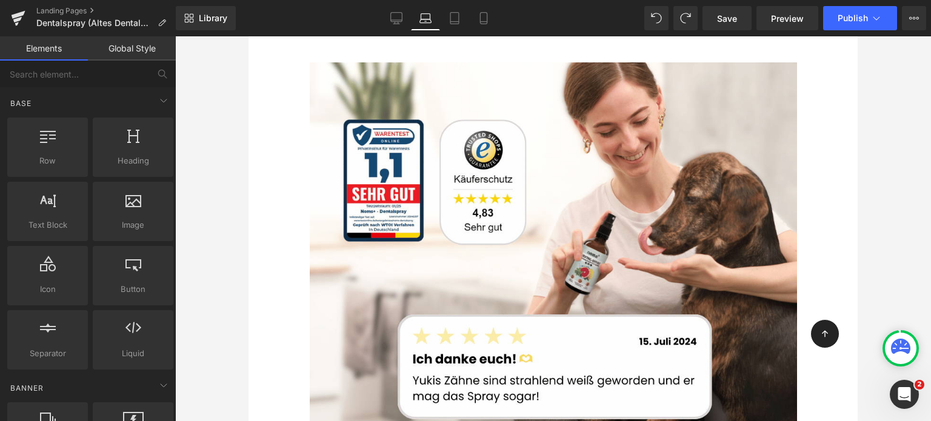
scroll to position [281, 0]
click at [885, 17] on button "Publish" at bounding box center [861, 18] width 74 height 24
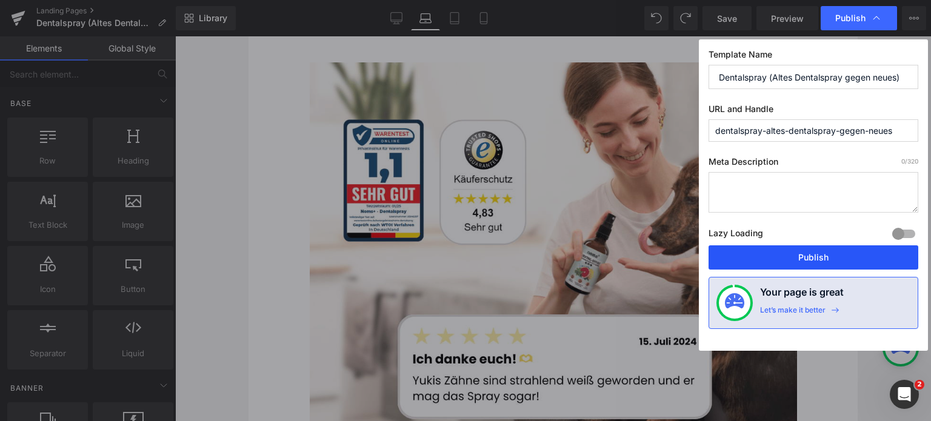
click at [761, 263] on button "Publish" at bounding box center [814, 258] width 210 height 24
